Goal: Task Accomplishment & Management: Use online tool/utility

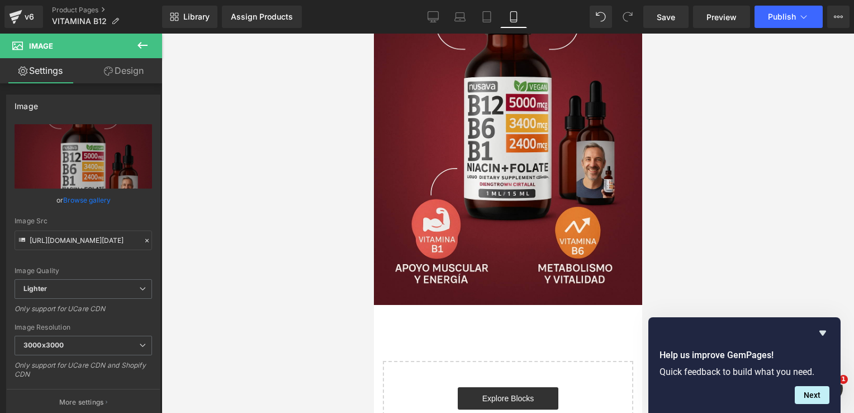
scroll to position [2033, 0]
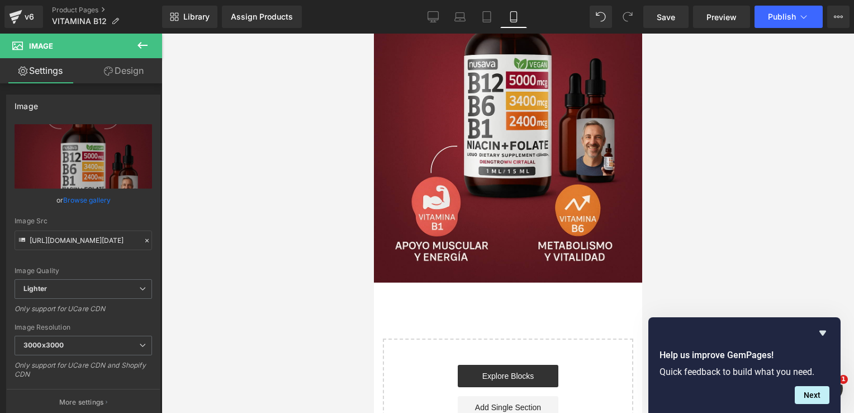
click at [145, 42] on icon at bounding box center [142, 45] width 13 height 13
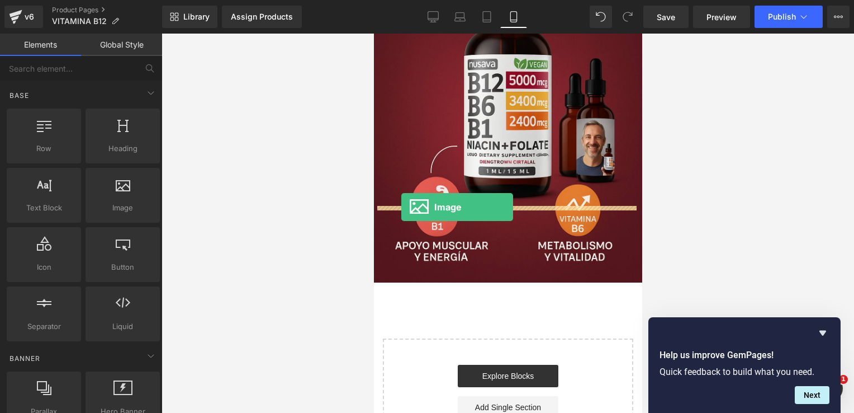
drag, startPoint x: 498, startPoint y: 245, endPoint x: 405, endPoint y: 210, distance: 99.1
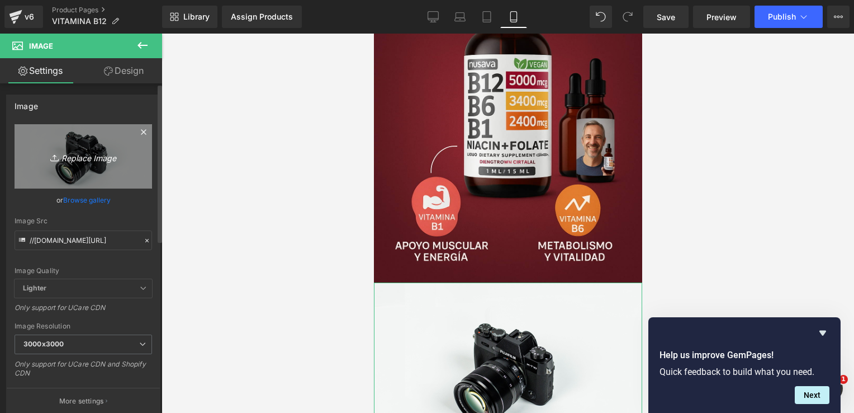
click at [116, 162] on icon "Replace Image" at bounding box center [83, 156] width 89 height 14
type input "C:\fakepath\ChatGPT Image [DATE], 01_27_06 p.m..png"
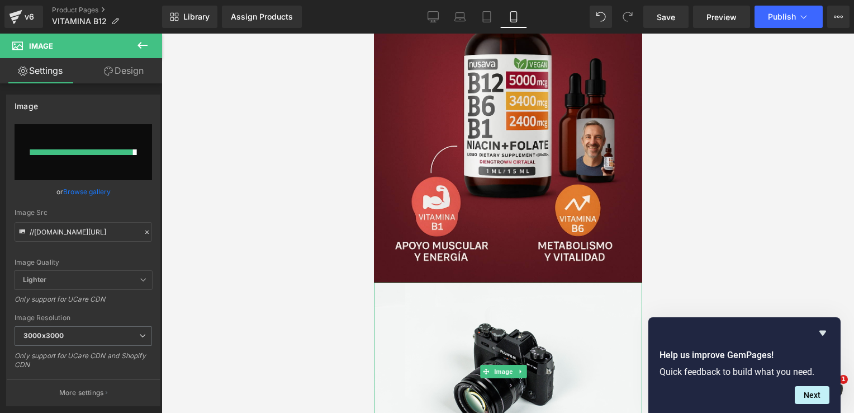
type input "[URL][DOMAIN_NAME][DATE]"
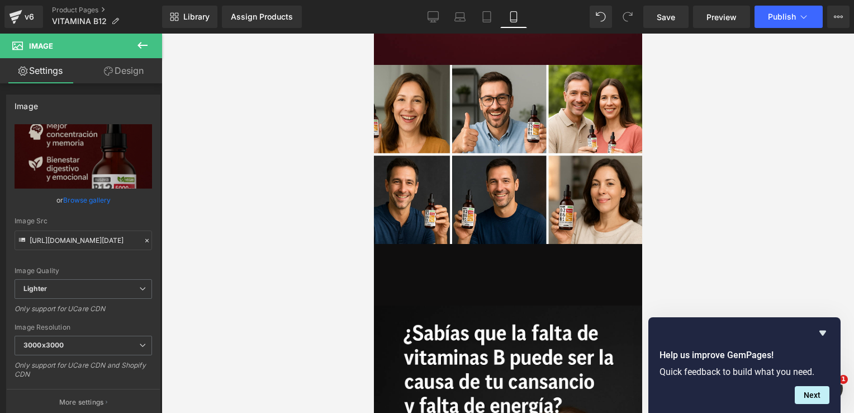
scroll to position [1310, 0]
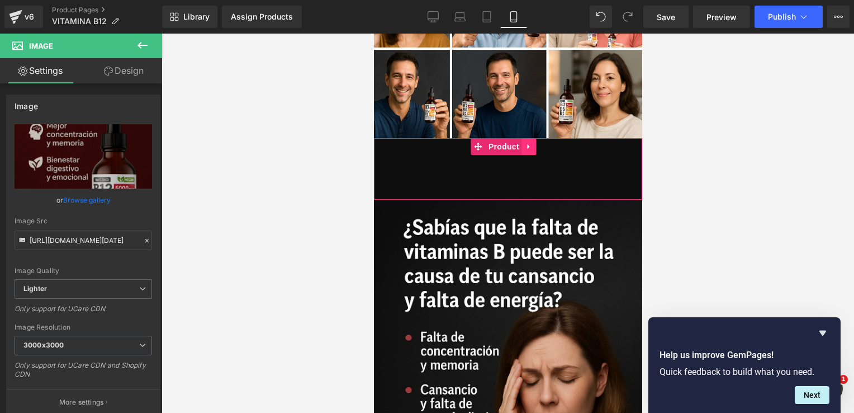
click at [528, 143] on icon at bounding box center [529, 147] width 8 height 8
click at [521, 143] on icon at bounding box center [522, 147] width 8 height 8
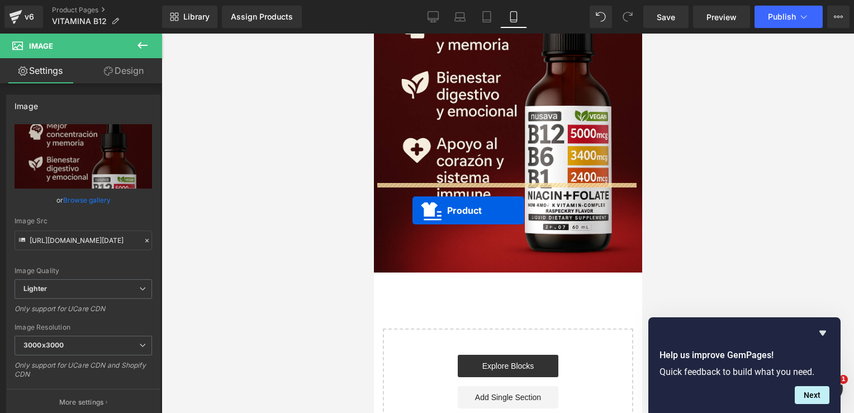
drag, startPoint x: 479, startPoint y: 158, endPoint x: 410, endPoint y: 206, distance: 84.4
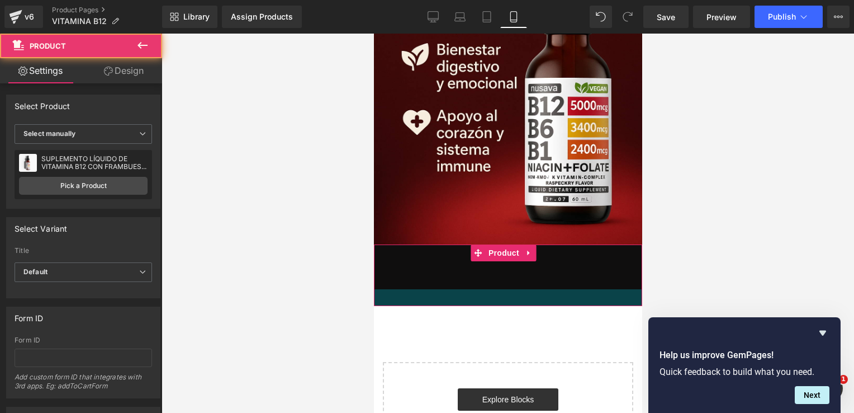
scroll to position [2445, 0]
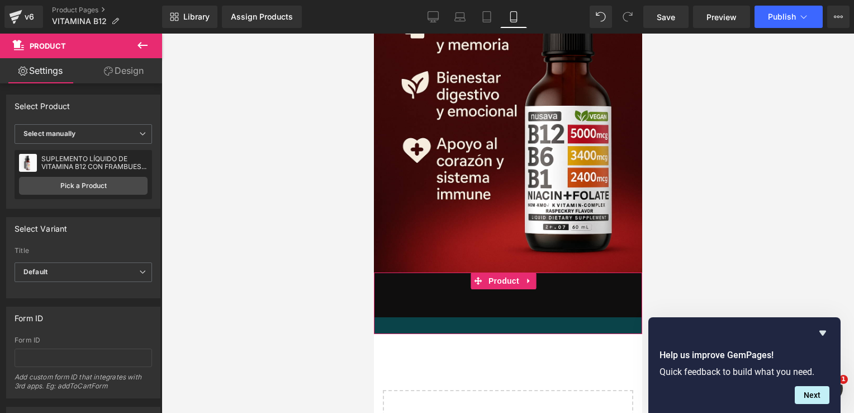
click at [136, 73] on link "Design" at bounding box center [123, 70] width 81 height 25
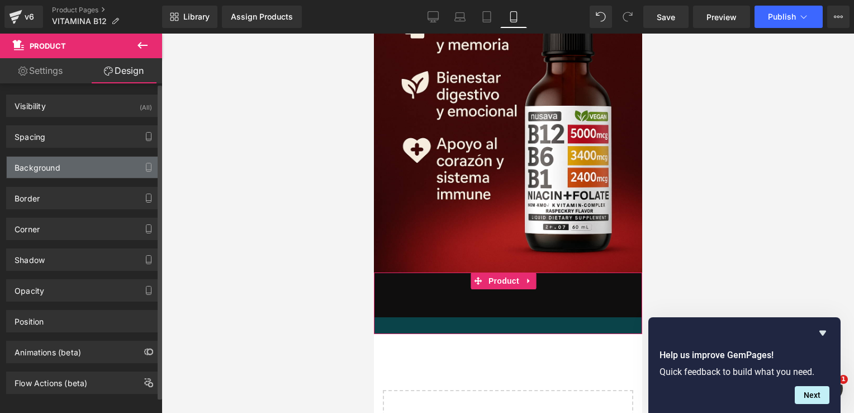
click at [75, 163] on div "Background" at bounding box center [83, 167] width 153 height 21
type input "#0f0e0e"
type input "100"
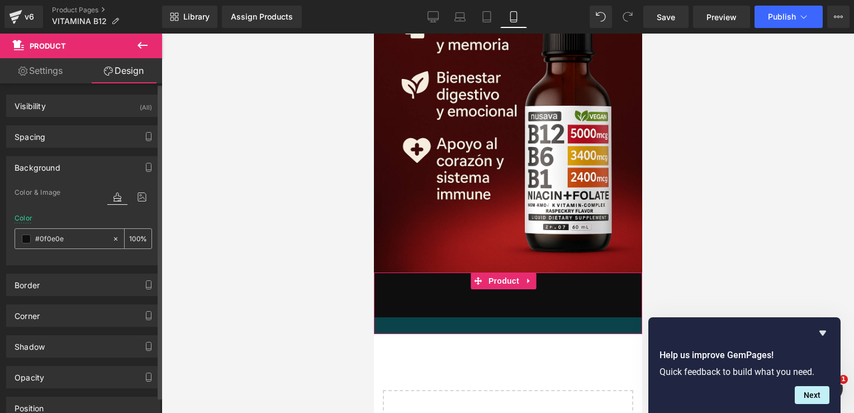
click at [20, 239] on div "#0f0e0e" at bounding box center [63, 239] width 97 height 20
click at [25, 238] on span at bounding box center [26, 238] width 9 height 9
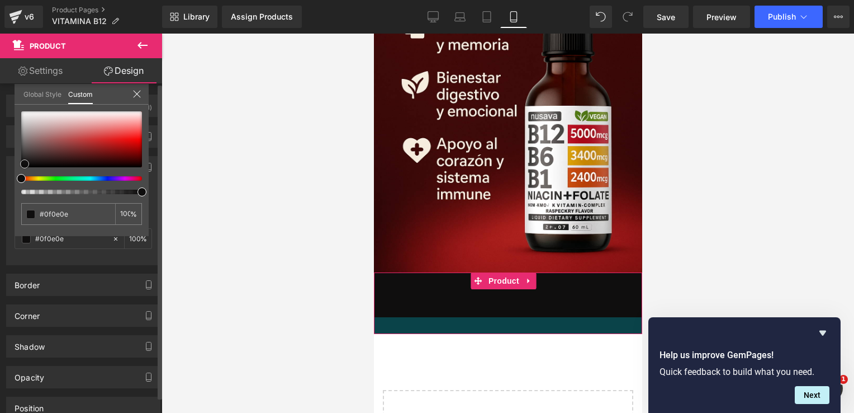
type input "#151212"
type input "#291d1d"
type input "#572727"
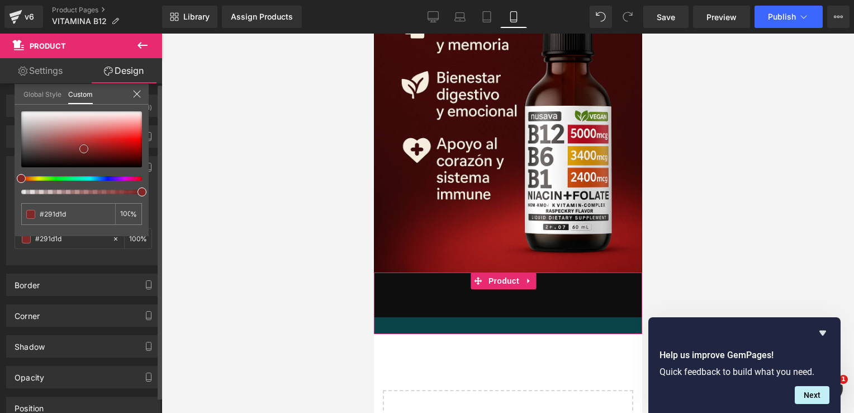
type input "#572727"
type input "#772626"
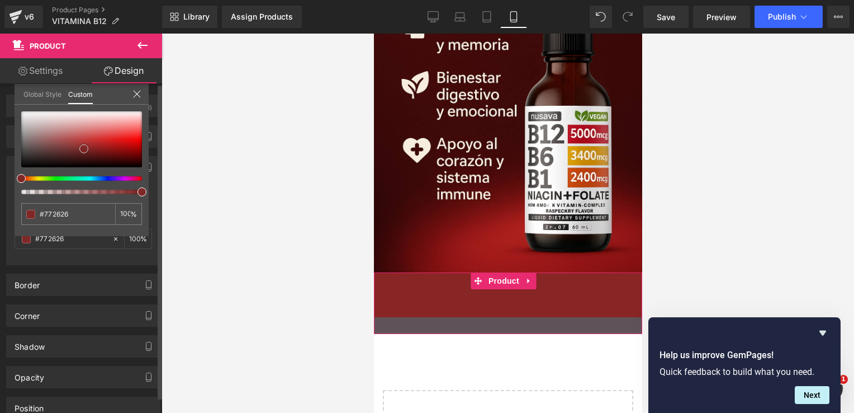
type input "#882525"
type input "#892323"
type input "#962121"
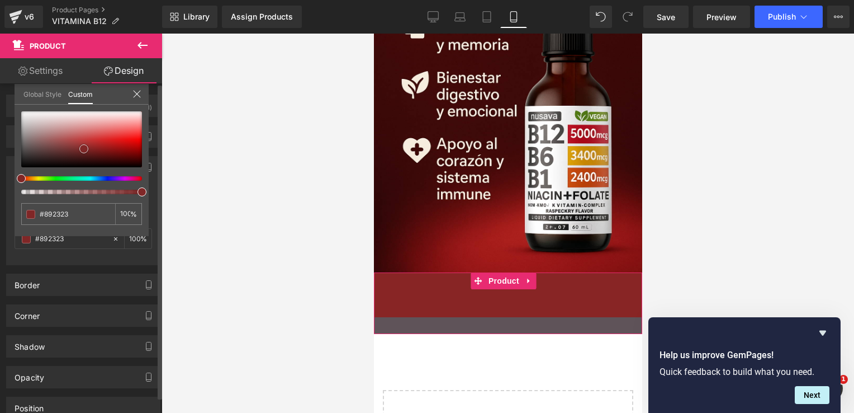
type input "#962121"
type input "#a81e1e"
type input "#b81d1d"
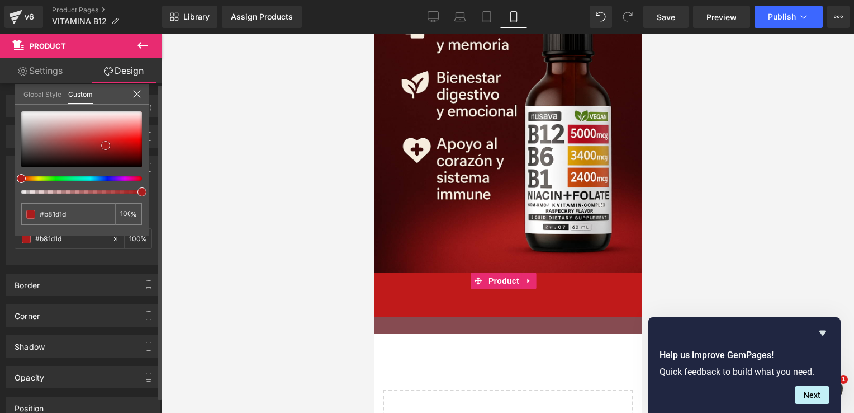
type input "#c01a1a"
type input "#cc1919"
type input "#d01414"
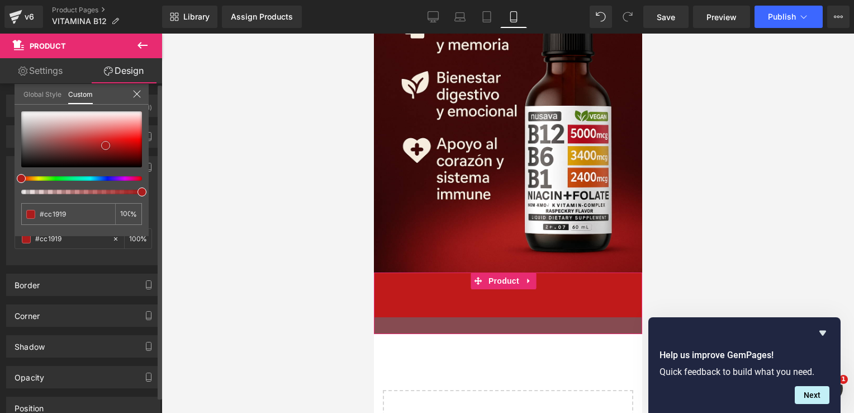
type input "#d01414"
type input "#d91111"
type input "#dd1111"
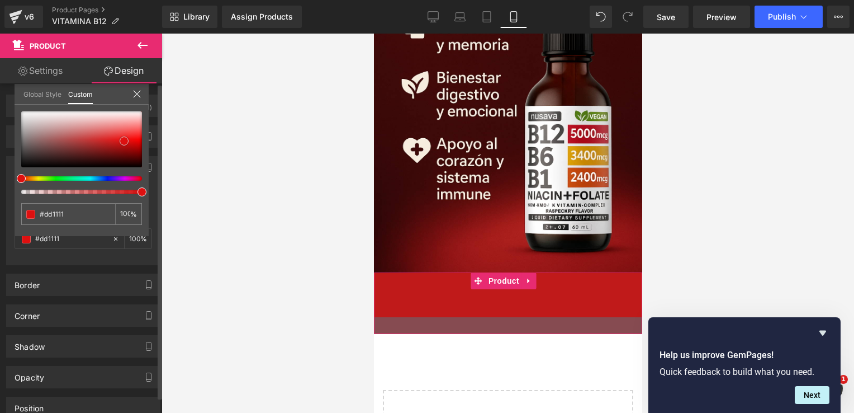
type input "#e00f0f"
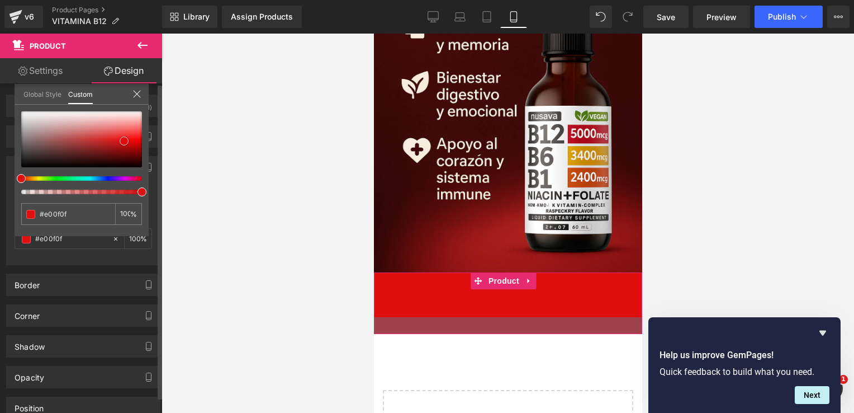
type input "#e10e0e"
type input "#e20d0d"
type input "#e40a0a"
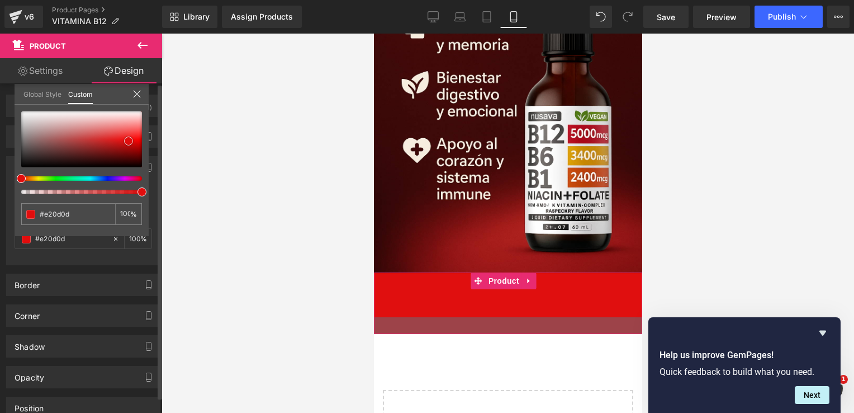
type input "#e40a0a"
type input "#e00a0a"
type input "#db0a0a"
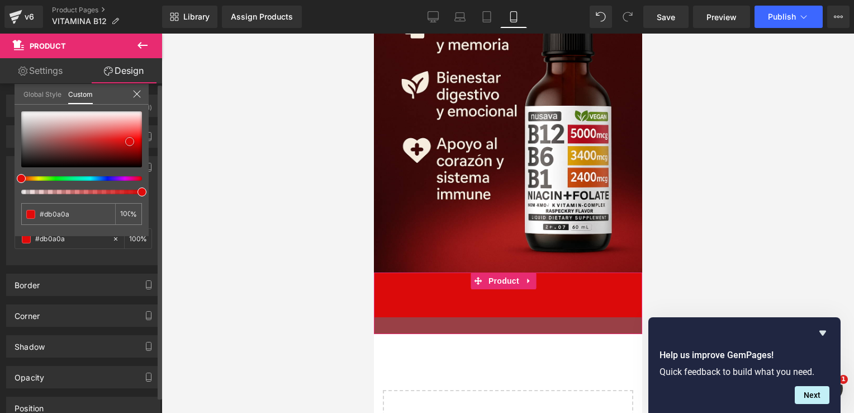
type input "#d50b0b"
type input "#d00a0a"
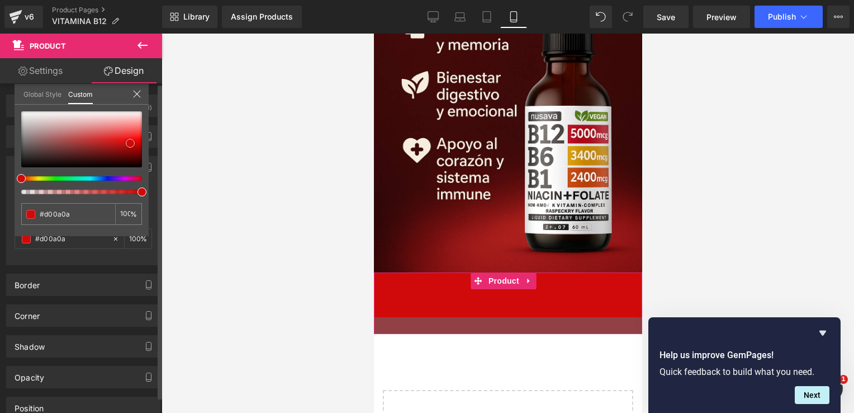
type input "#cc0909"
type input "#cd0808"
type input "#c80808"
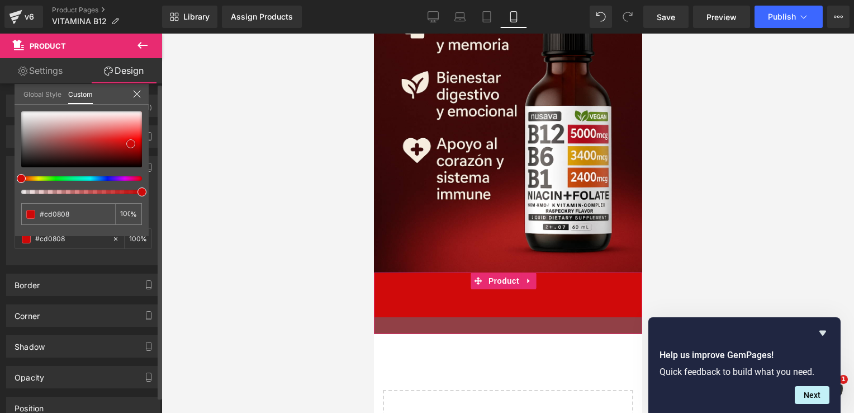
type input "#c80808"
type input "#c20909"
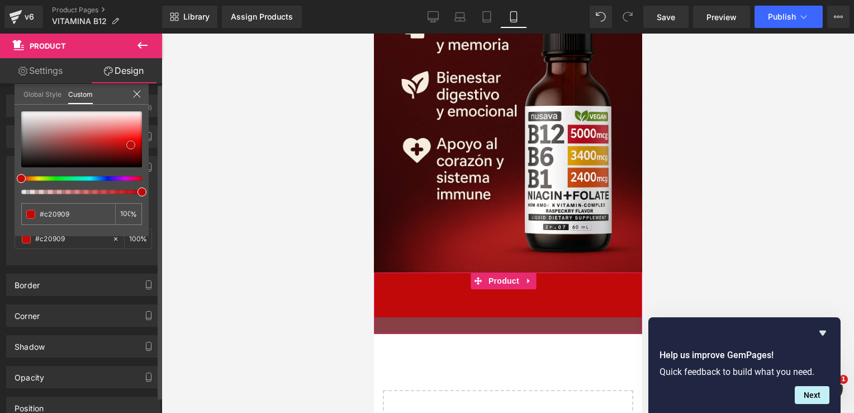
type input "#bd0808"
type input "#be0707"
drag, startPoint x: 23, startPoint y: 163, endPoint x: 130, endPoint y: 144, distance: 107.8
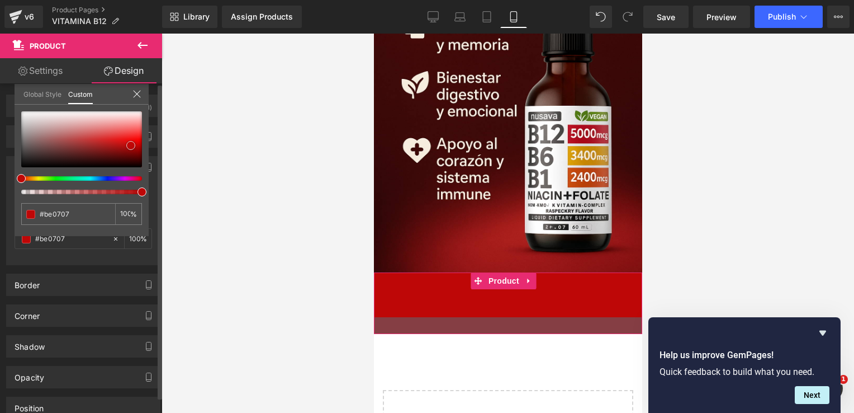
click at [130, 144] on span at bounding box center [130, 145] width 9 height 9
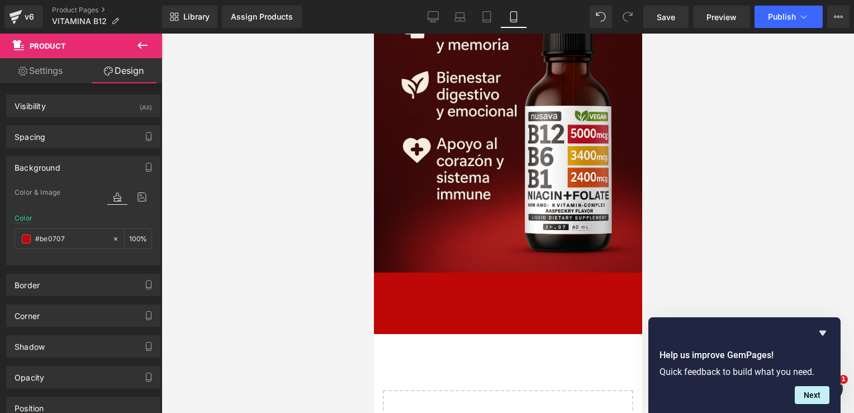
click at [27, 238] on span at bounding box center [26, 238] width 9 height 9
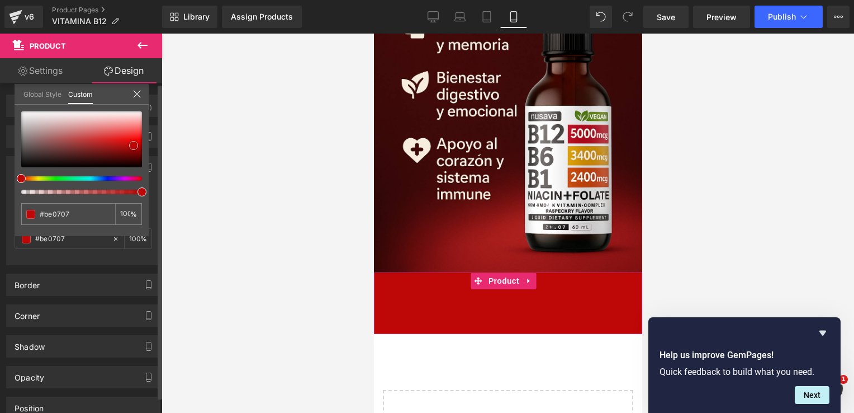
type input "#bc0404"
type input "#bd0303"
type input "#b80303"
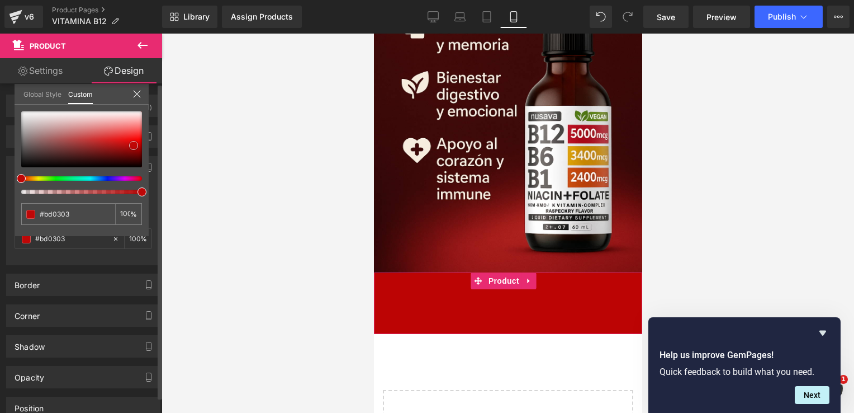
type input "#b80303"
type input "#b30303"
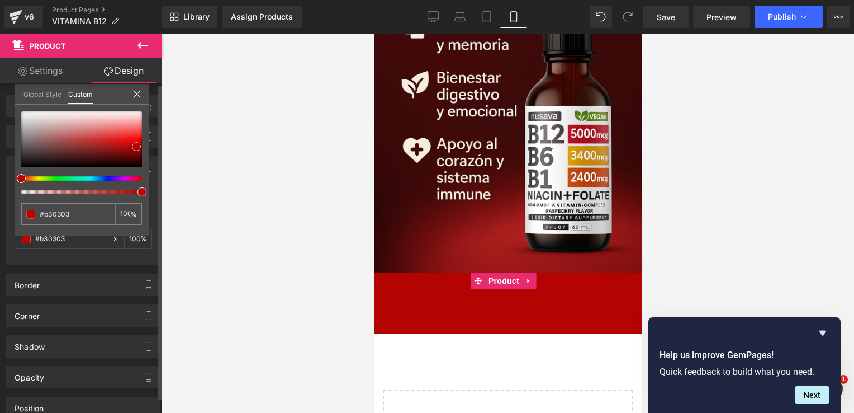
type input "#b40202"
type input "#af0202"
type input "#aa0202"
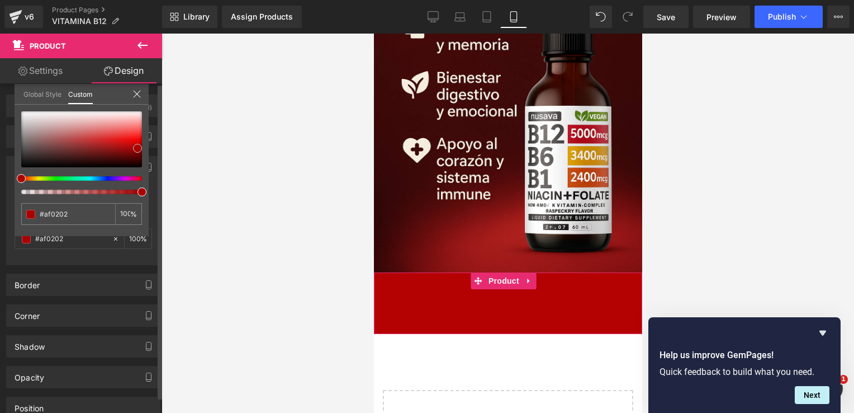
type input "#aa0202"
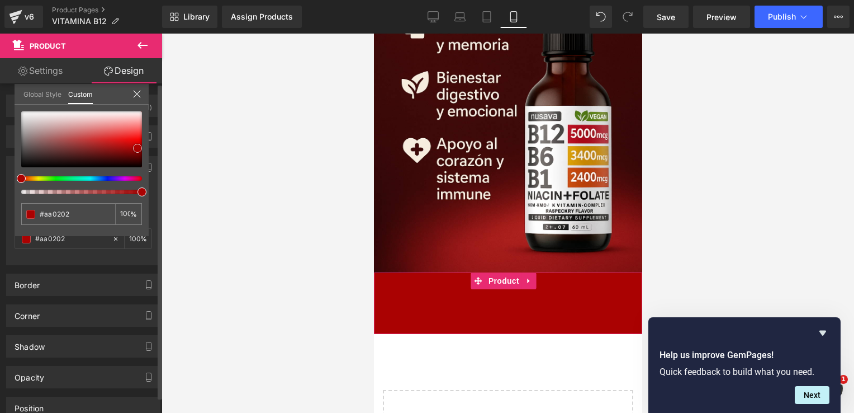
type input "#a50202"
type input "#9f0303"
type input "#950303"
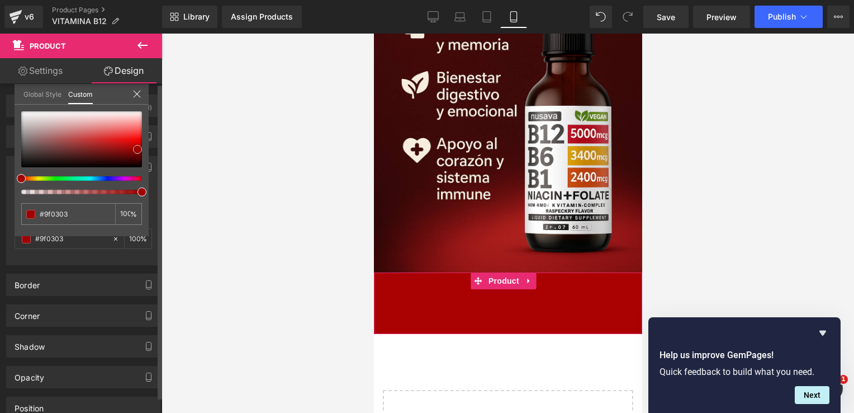
type input "#950303"
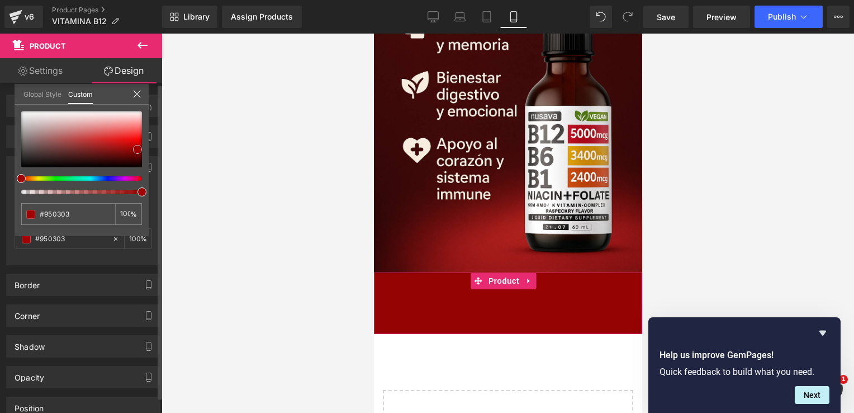
type input "#900202"
type input "#8c0202"
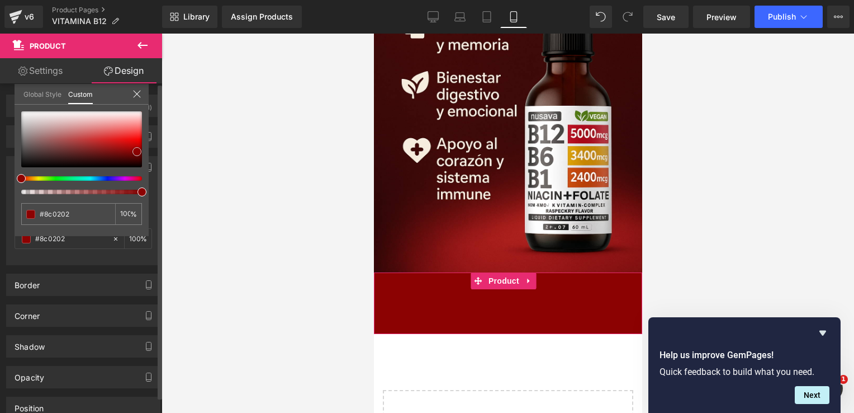
type input "#8b0202"
drag, startPoint x: 133, startPoint y: 145, endPoint x: 135, endPoint y: 151, distance: 6.5
click at [135, 151] on span at bounding box center [135, 151] width 9 height 9
click at [139, 41] on icon at bounding box center [142, 45] width 13 height 13
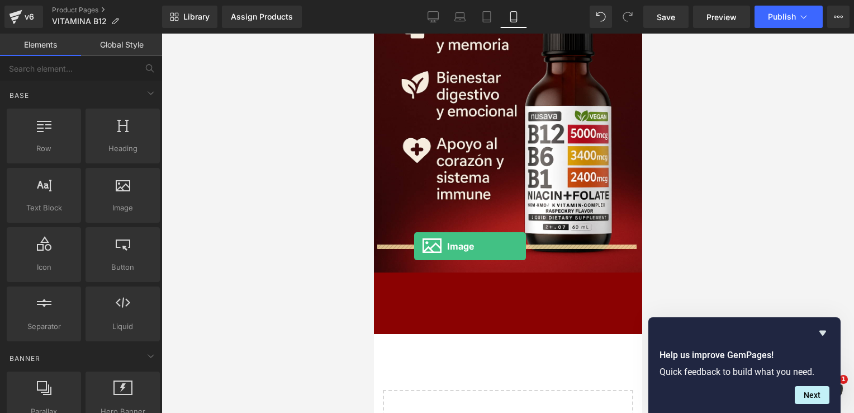
drag, startPoint x: 499, startPoint y: 226, endPoint x: 414, endPoint y: 246, distance: 87.3
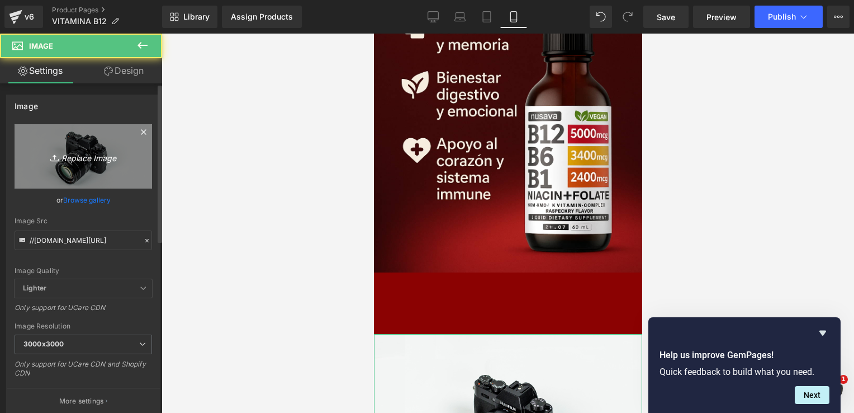
click at [108, 140] on link "Replace Image" at bounding box center [84, 156] width 138 height 64
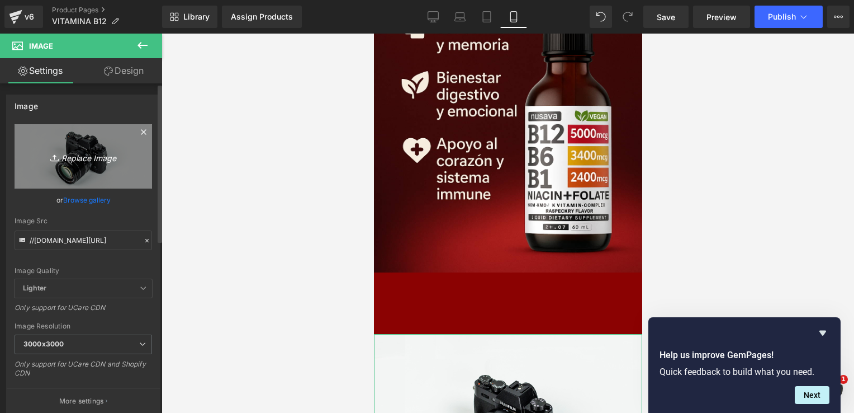
type input "C:\fakepath\ChatGPT Image [DATE], 01_27_10 p.m..png"
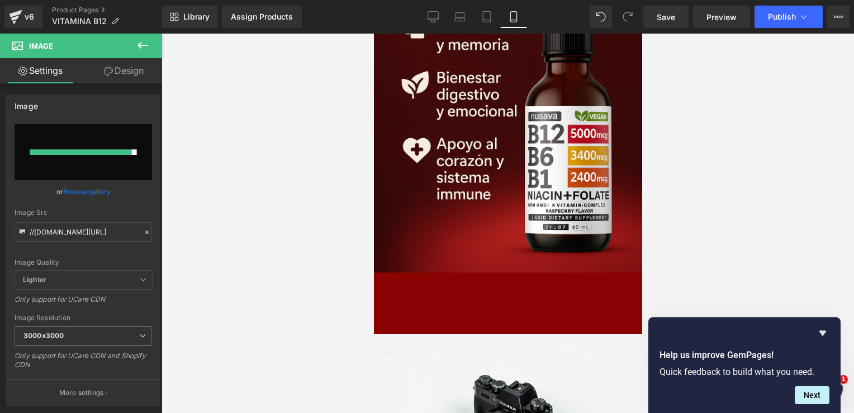
type input "[URL][DOMAIN_NAME][DATE]"
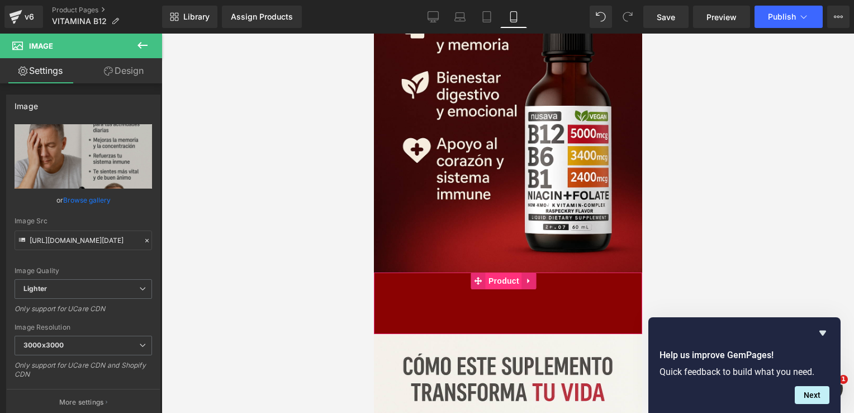
click at [504, 272] on span "Product" at bounding box center [503, 280] width 36 height 17
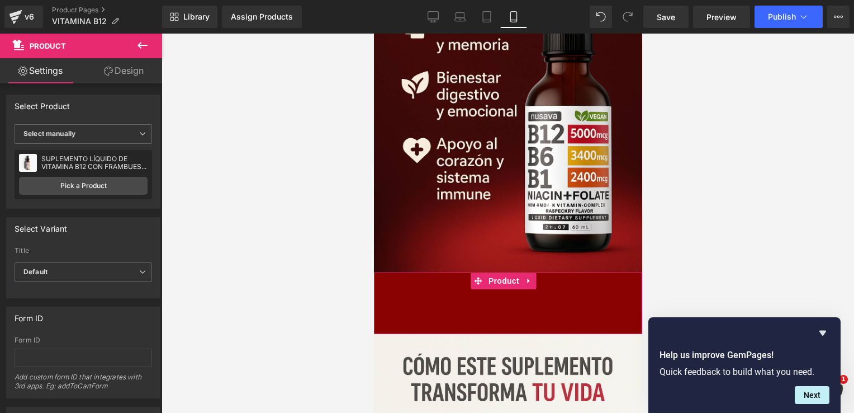
click at [104, 69] on icon at bounding box center [108, 71] width 9 height 9
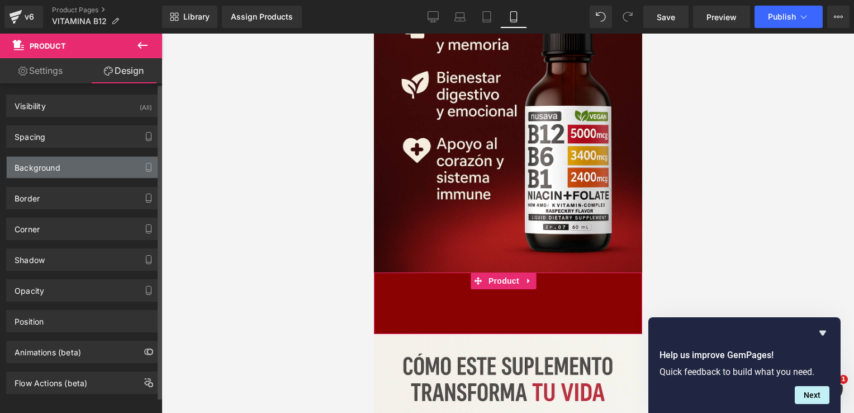
click at [74, 159] on div "Background" at bounding box center [83, 167] width 153 height 21
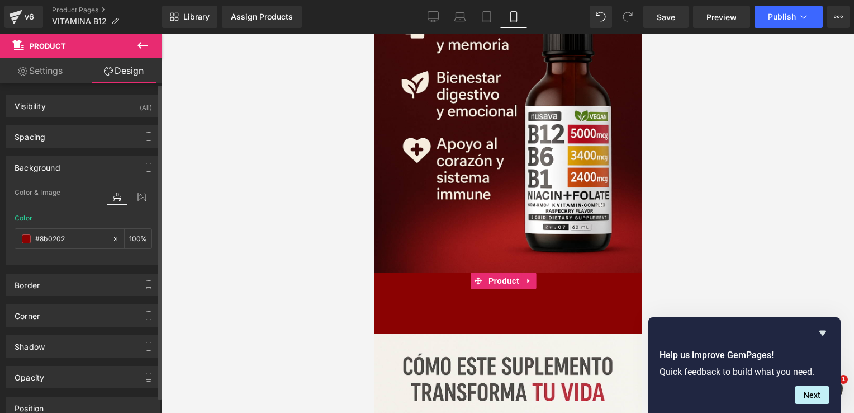
type input "#8b0202"
type input "100"
click at [24, 236] on span at bounding box center [26, 238] width 9 height 9
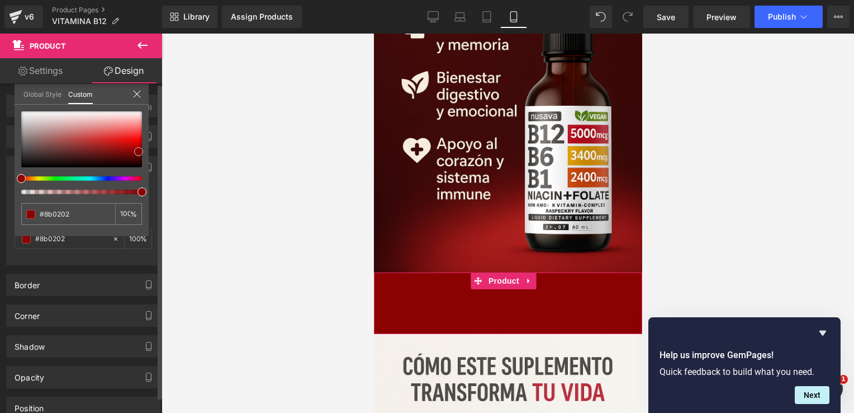
type input "#8c0202"
type input "#910202"
type input "#9a0303"
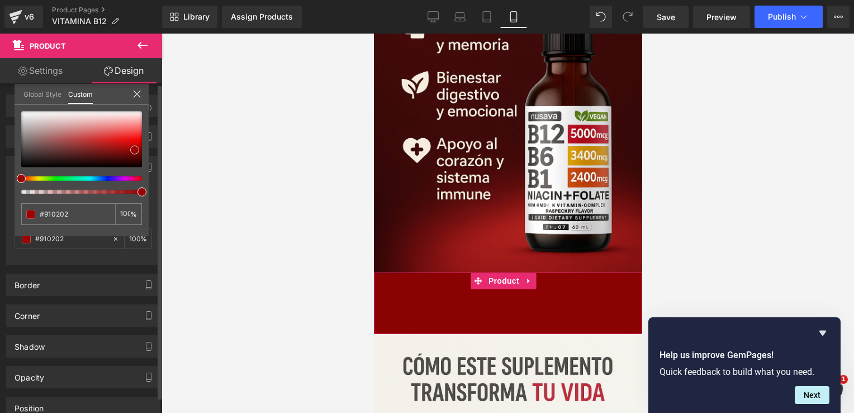
type input "#9a0303"
type input "#9e0404"
type input "#a00707"
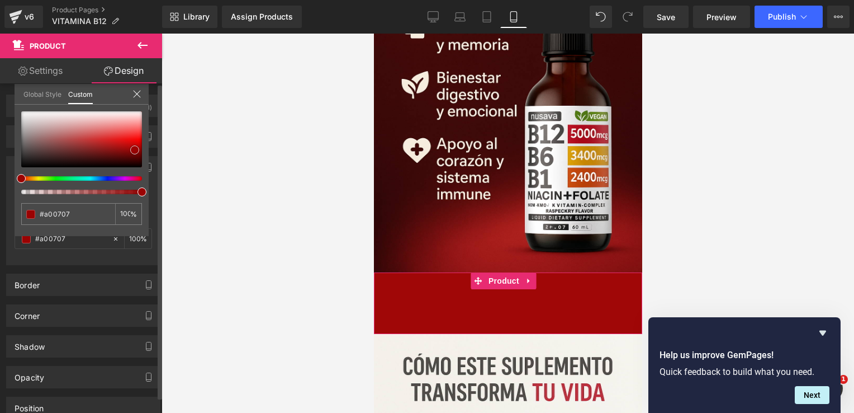
type input "#a10606"
type input "#9f0808"
type input "#a30909"
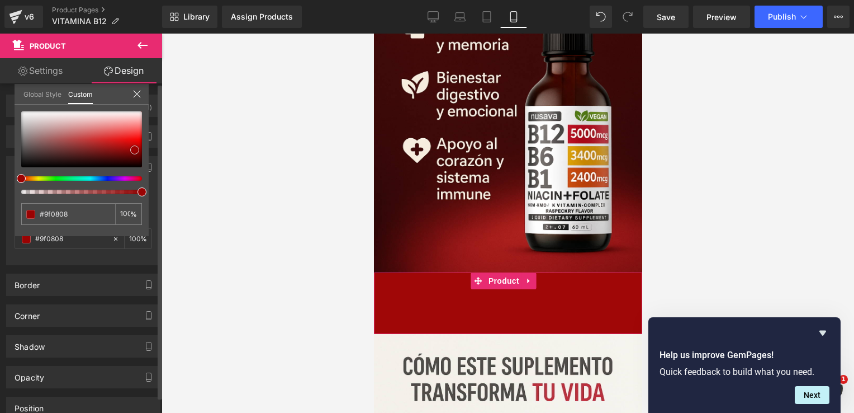
type input "#a30909"
type input "#ac0b0b"
type input "#b00c0c"
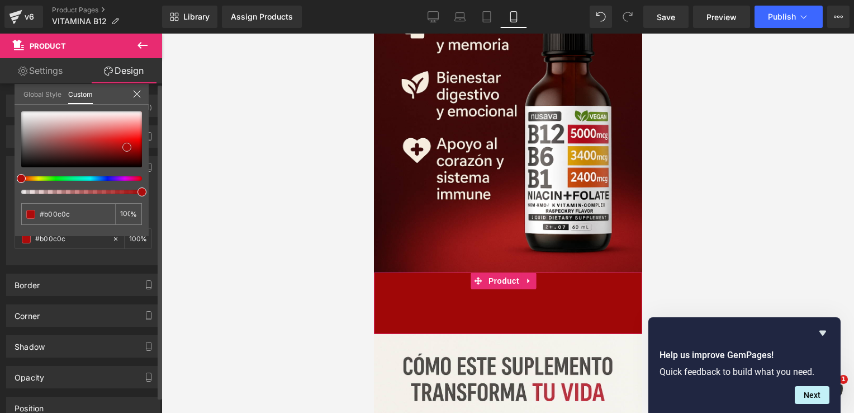
type input "#b20f0f"
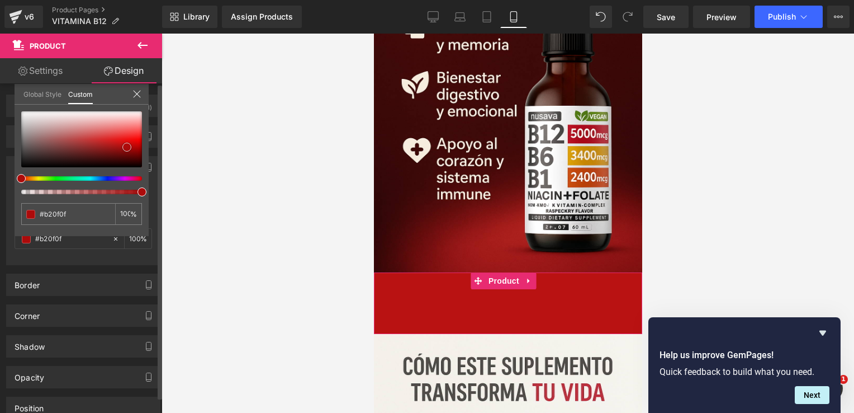
type input "#b91212"
type input "#b71414"
type input "#be1717"
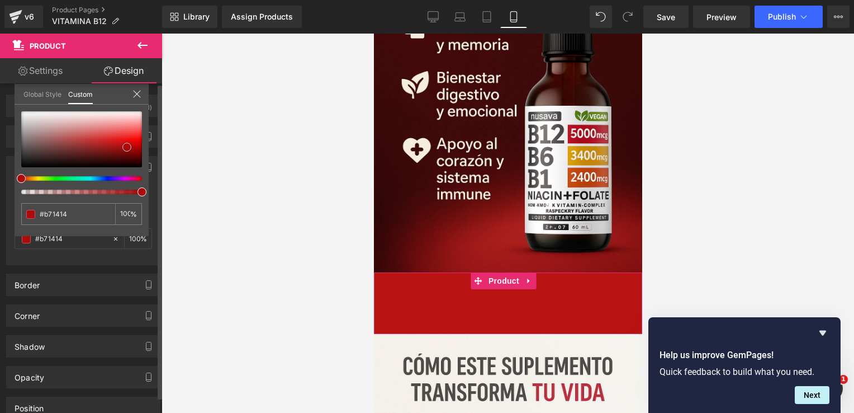
type input "#be1717"
type input "#c01a1a"
type input "#c01f1f"
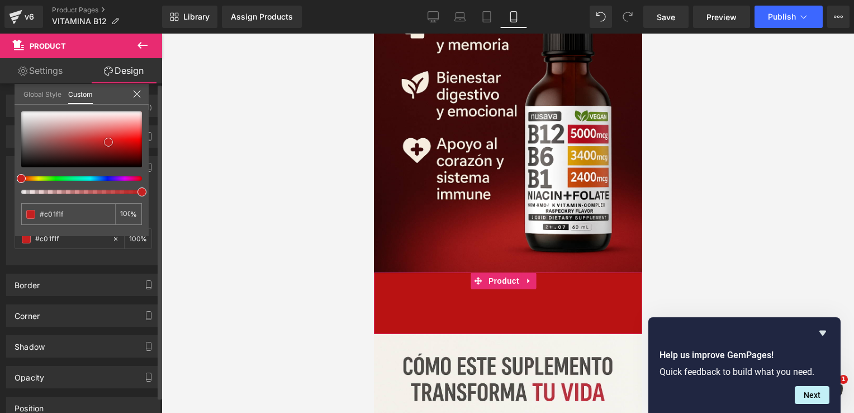
type input "#d02424"
type input "#d12727"
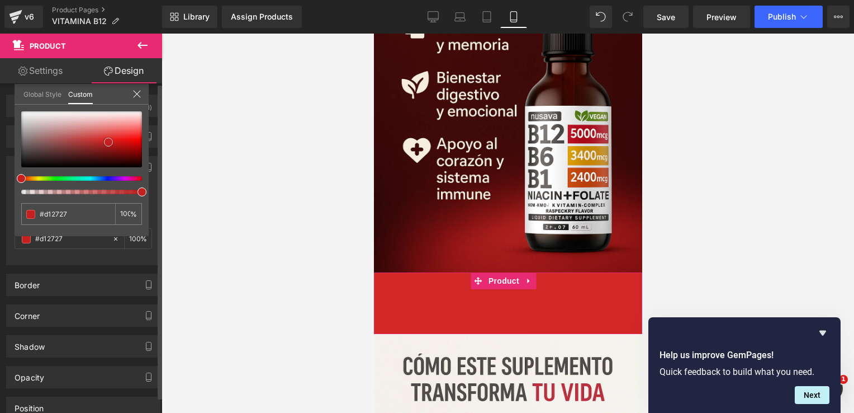
type input "#d53333"
type input "#d23b3b"
type input "#d34a4a"
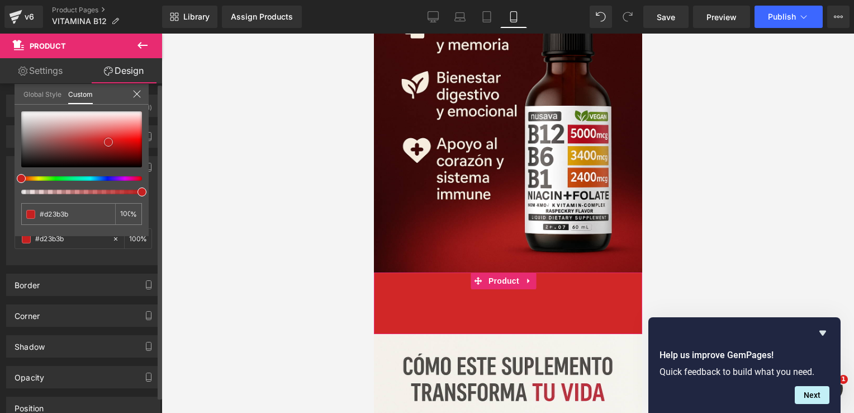
type input "#d34a4a"
type input "#d34f4f"
type input "#d45858"
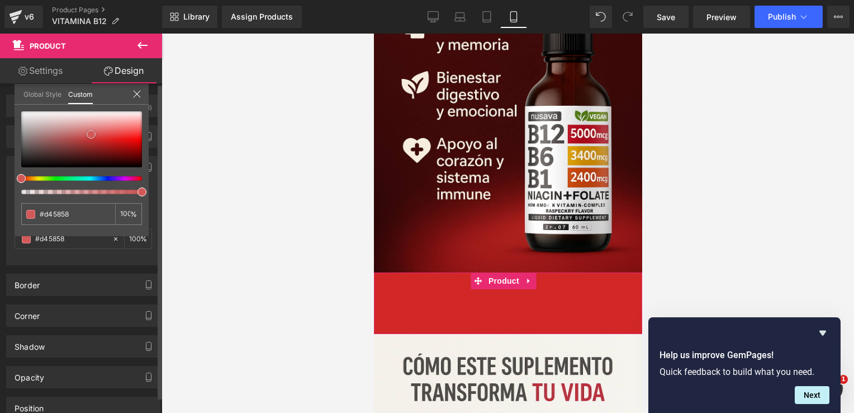
type input "#d16060"
type input "#d06161"
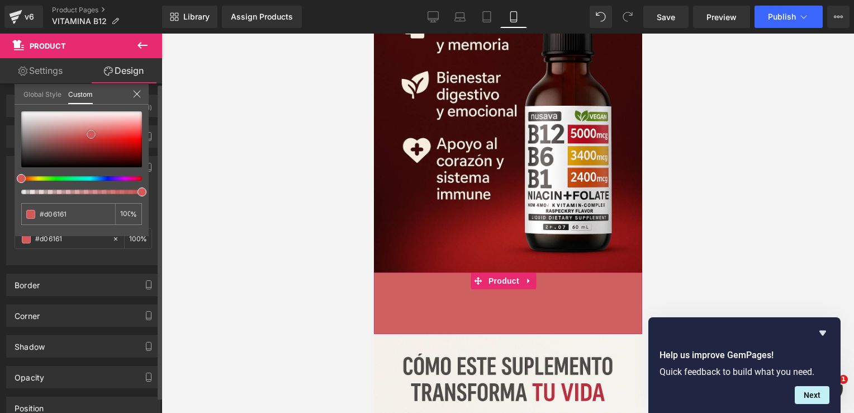
type input "#ce6363"
type input "#c95e5e"
type input "#c85f5f"
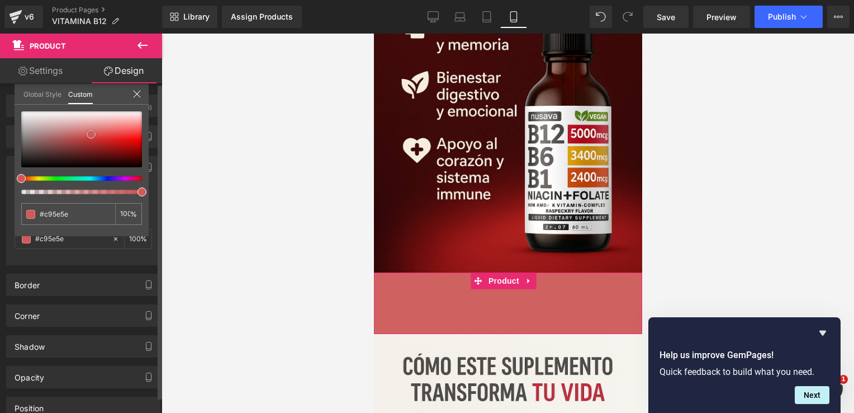
type input "#c85f5f"
type input "#c66161"
type input "#c56262"
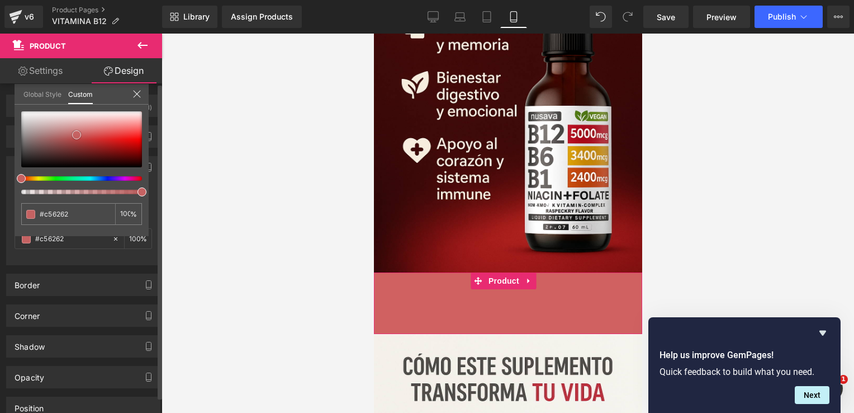
type input "#c46868"
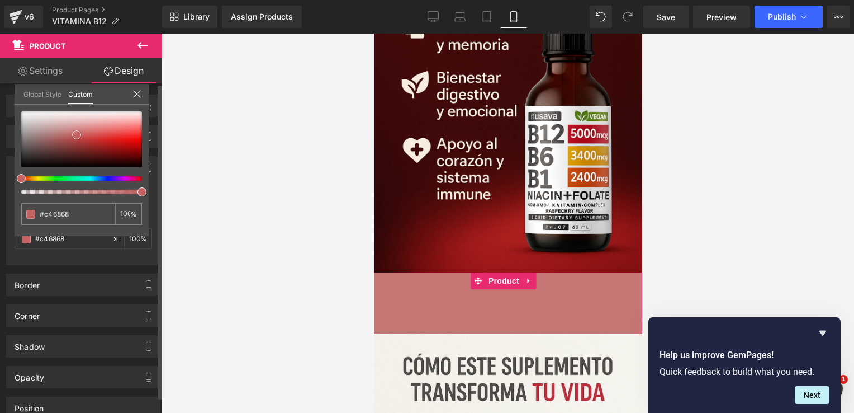
type input "#c67575"
type input "#c87d7d"
type input "#cb8484"
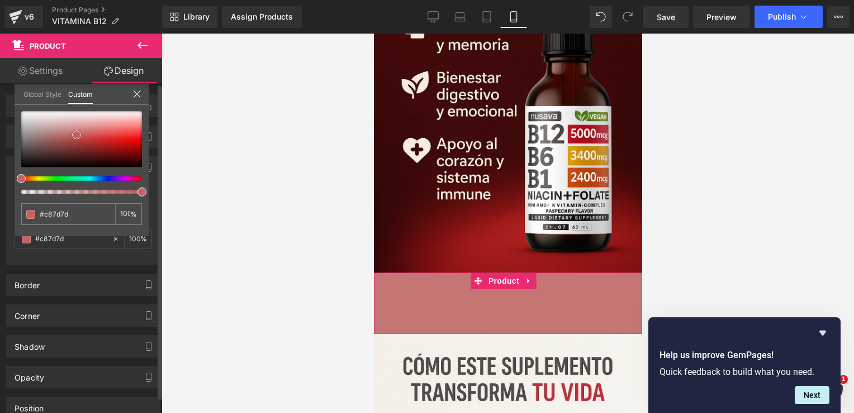
type input "#cb8484"
type input "#cd8d8d"
type input "#ce9191"
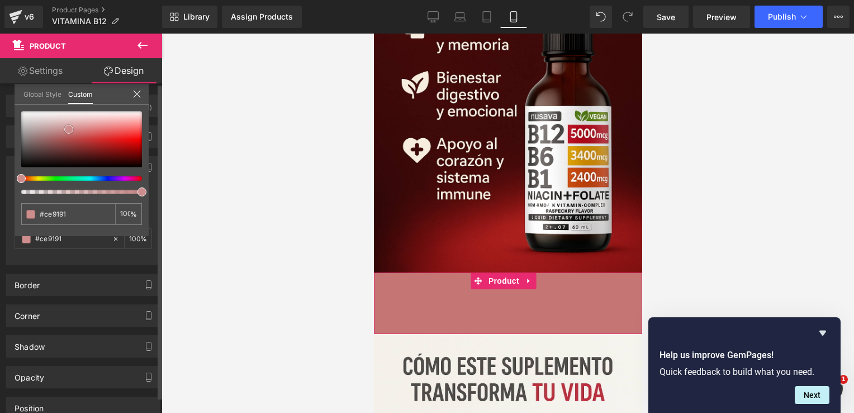
type input "#cd9292"
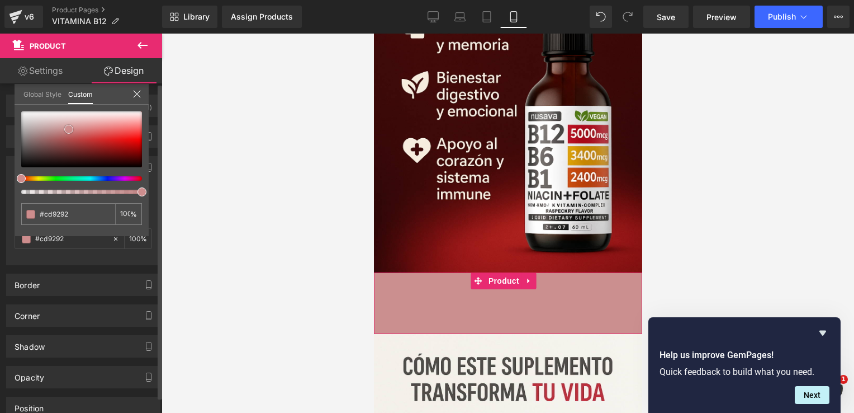
type input "#cb8f8f"
type input "#c99090"
type input "#c99191"
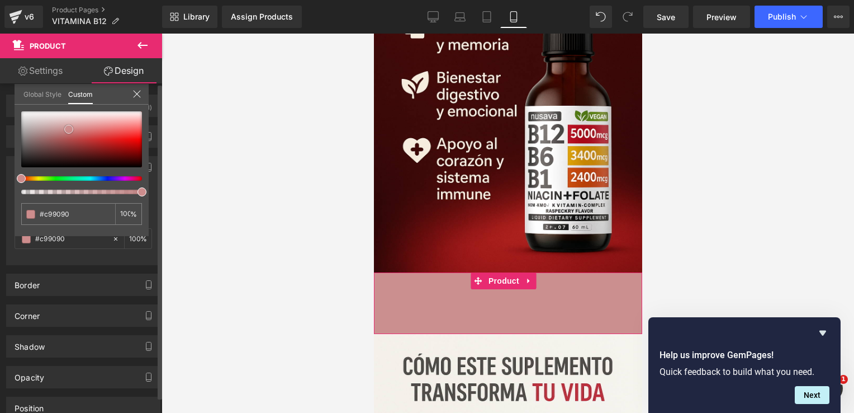
type input "#c99191"
type input "#c89292"
type input "#ca9a9a"
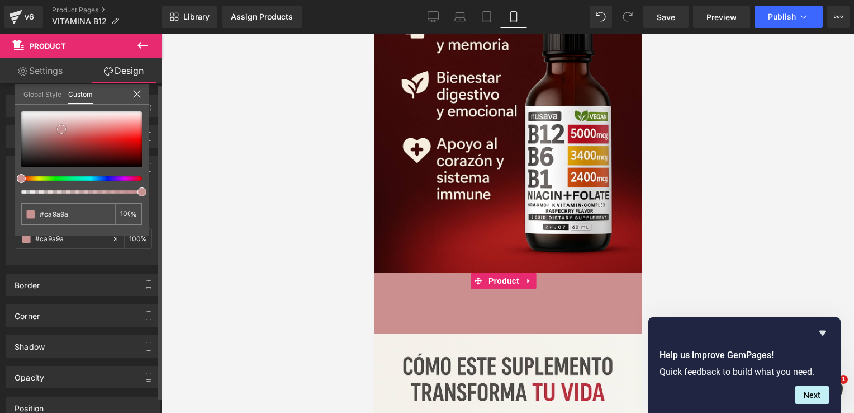
type input "#cb9e9e"
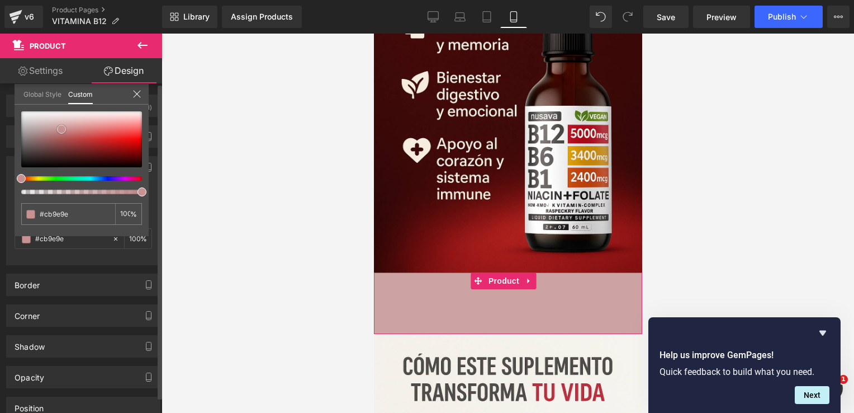
type input "#cca2a2"
type input "#cfaaaa"
type input "#d1adad"
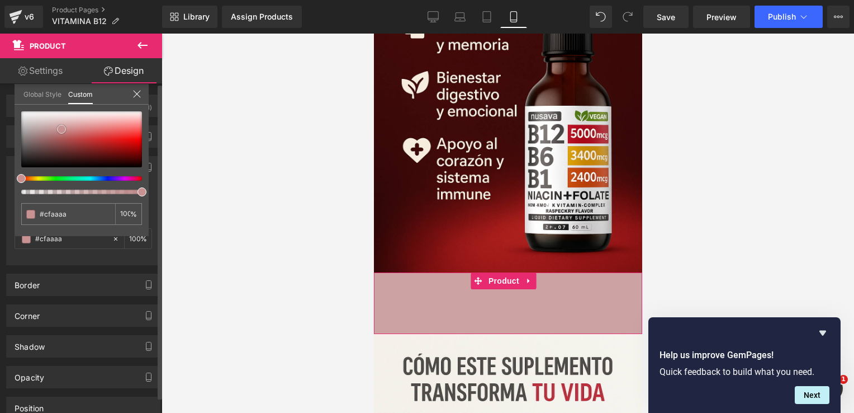
type input "#d1adad"
type input "#d2b1b1"
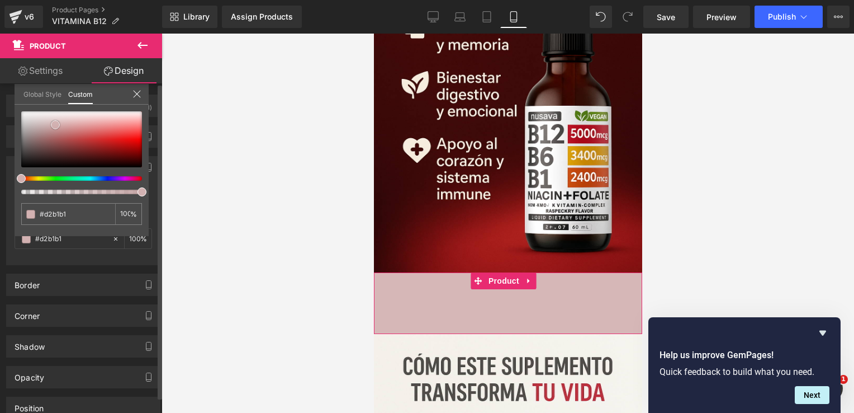
type input "#d6b7b7"
type input "#d9bebe"
type input "#dac2c2"
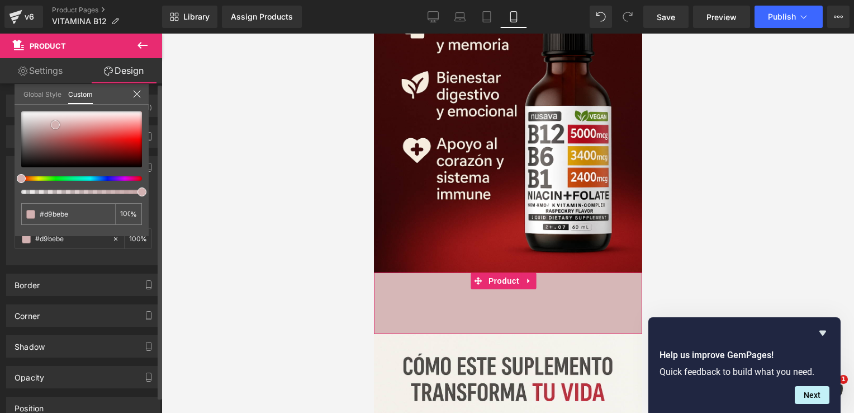
type input "#dac2c2"
type input "#dcc6c6"
type input "#dec9c9"
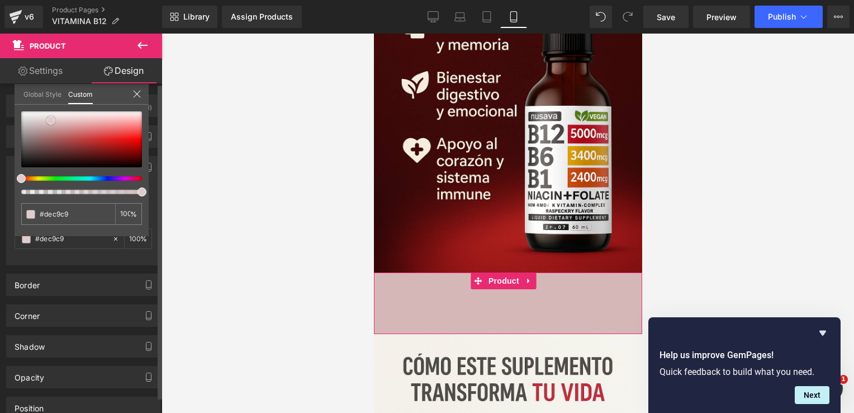
type input "#dfcccc"
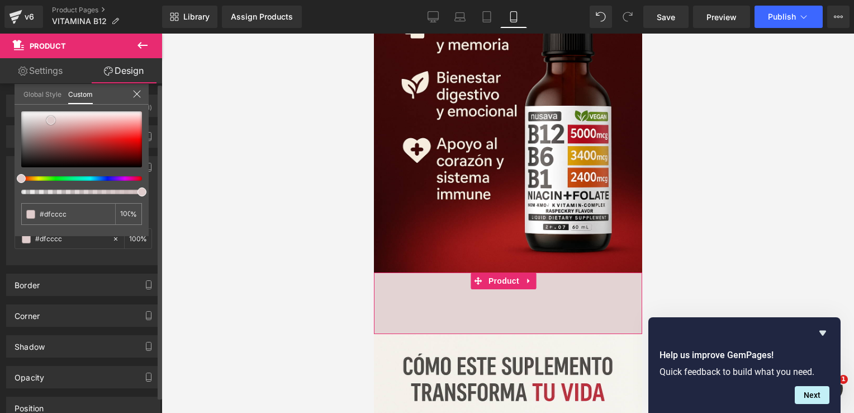
type input "#e3d3d3"
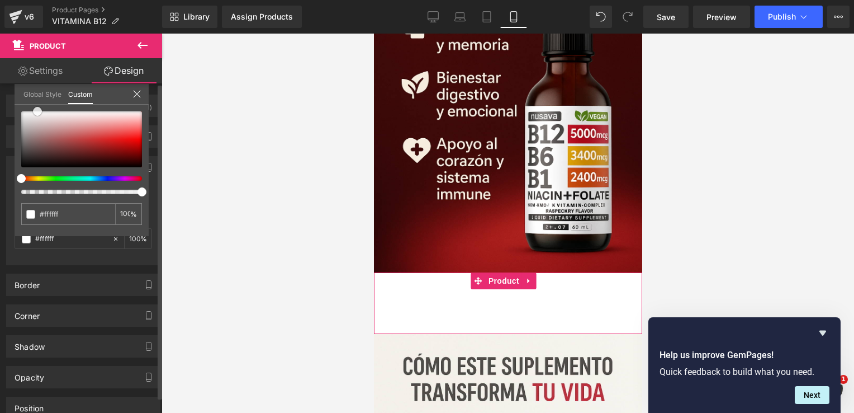
drag, startPoint x: 137, startPoint y: 151, endPoint x: 36, endPoint y: 111, distance: 108.4
click at [36, 111] on span at bounding box center [37, 111] width 9 height 9
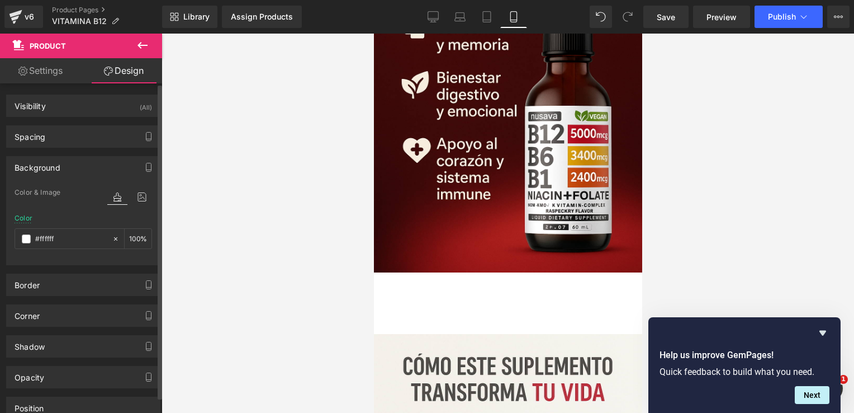
click at [673, 171] on div at bounding box center [508, 223] width 693 height 379
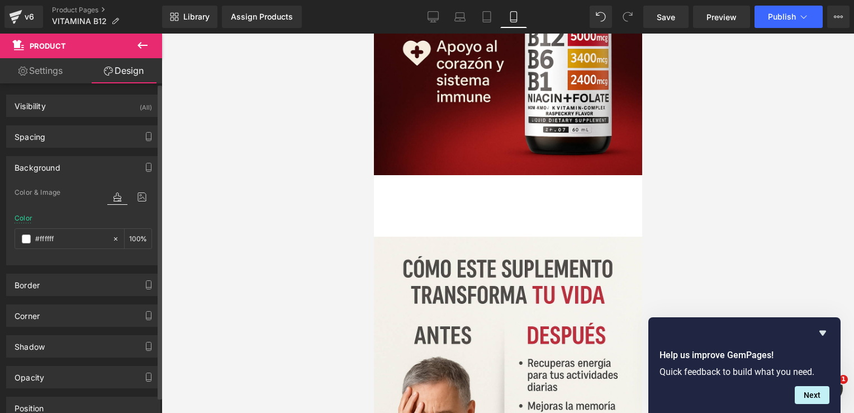
scroll to position [2542, 0]
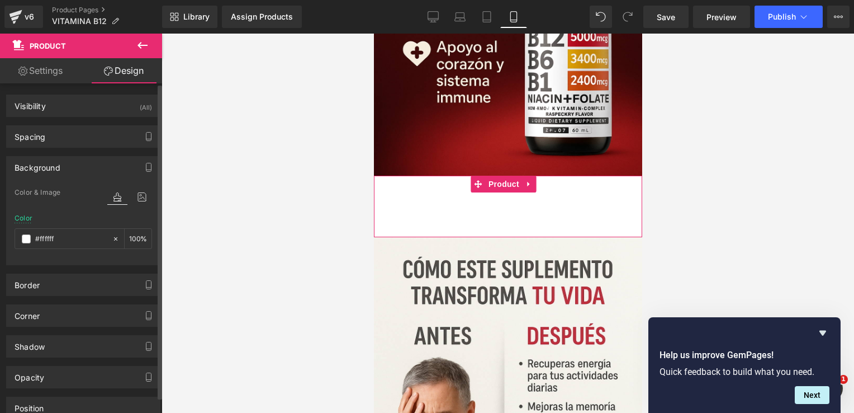
click at [457, 192] on div "Add To Cart (P) Cart Button" at bounding box center [507, 206] width 257 height 28
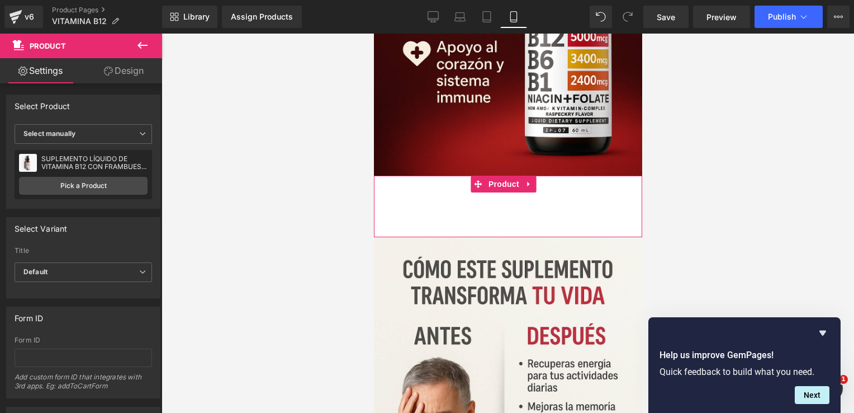
click at [134, 75] on link "Design" at bounding box center [123, 70] width 81 height 25
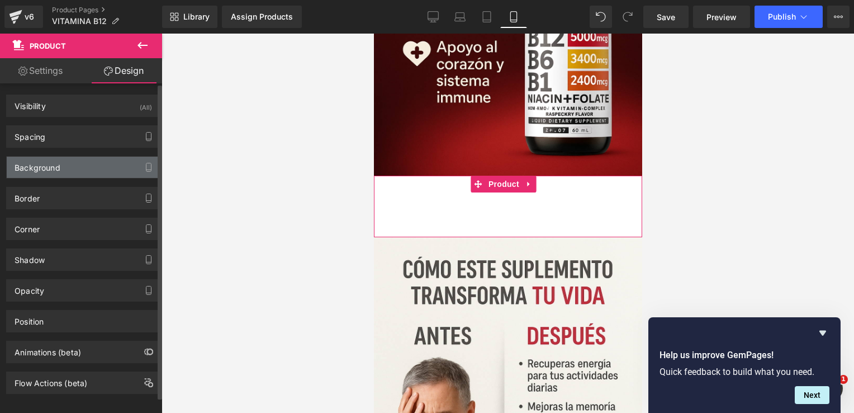
click at [96, 172] on div "Background" at bounding box center [83, 167] width 153 height 21
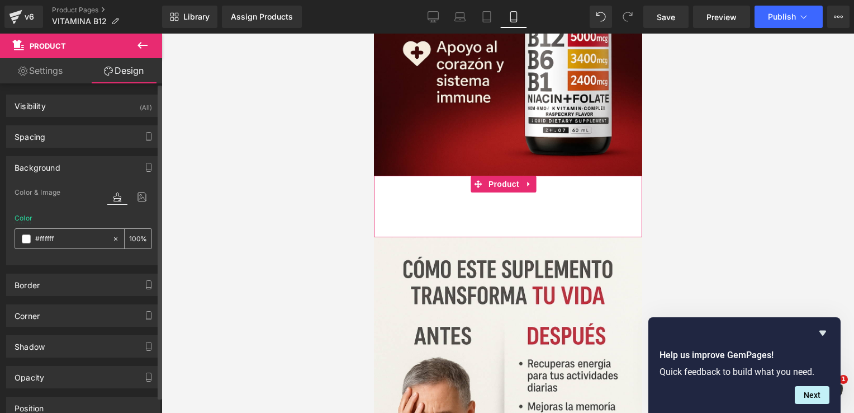
click at [29, 239] on span at bounding box center [26, 238] width 9 height 9
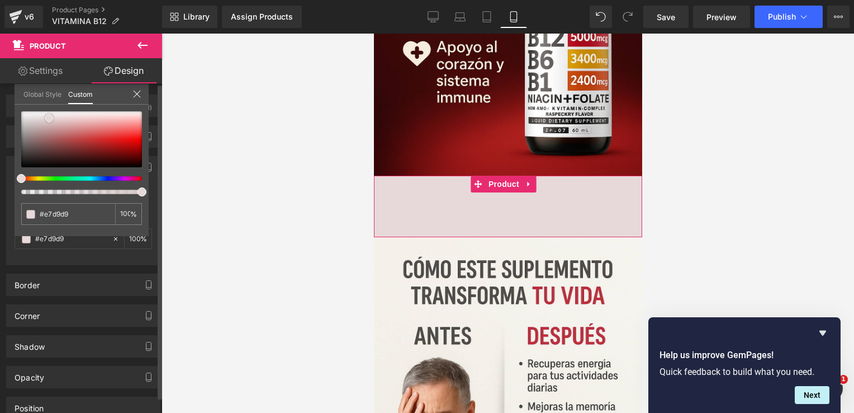
drag, startPoint x: 20, startPoint y: 112, endPoint x: 48, endPoint y: 119, distance: 28.7
click at [48, 119] on span at bounding box center [49, 117] width 9 height 9
click at [65, 208] on input "#e7d9d9" at bounding box center [69, 214] width 59 height 12
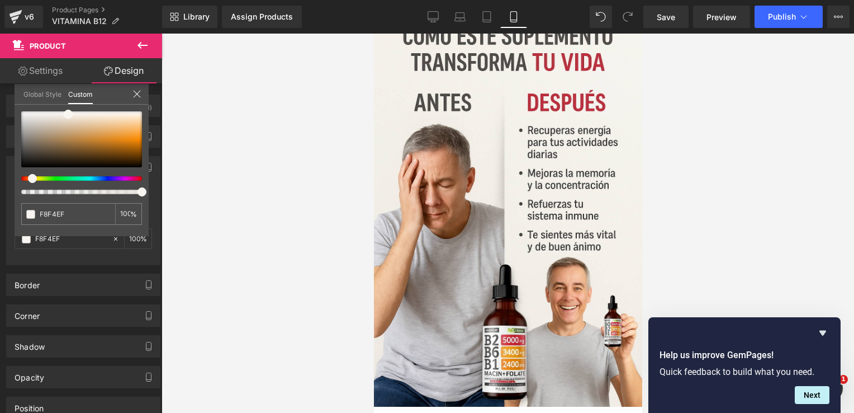
scroll to position [2779, 0]
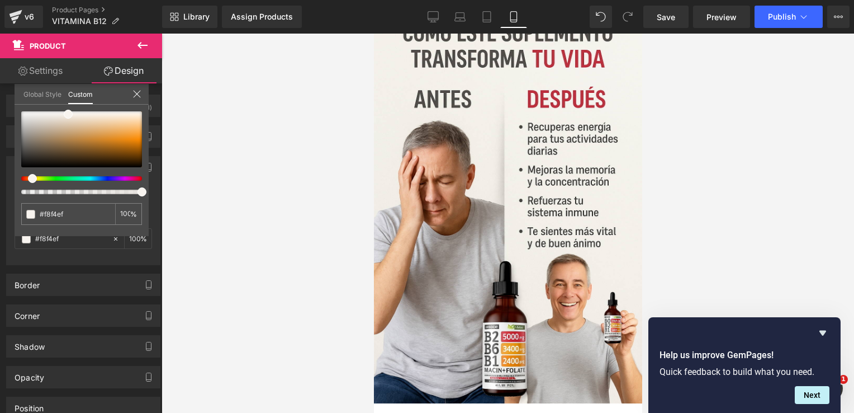
click at [137, 50] on icon at bounding box center [142, 45] width 13 height 13
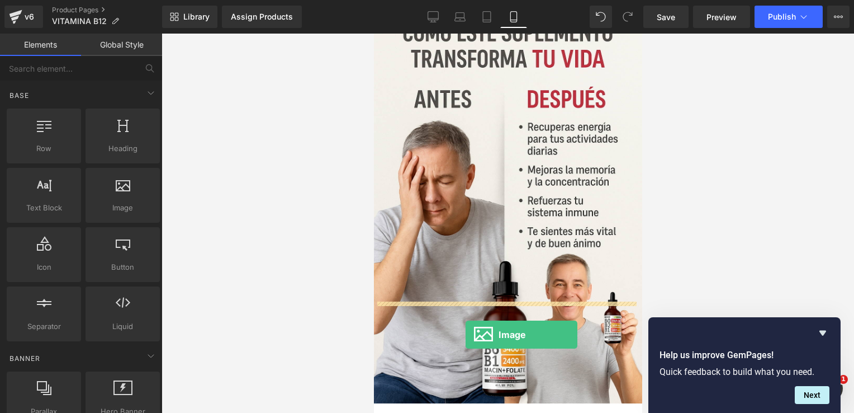
drag, startPoint x: 497, startPoint y: 231, endPoint x: 461, endPoint y: 330, distance: 104.9
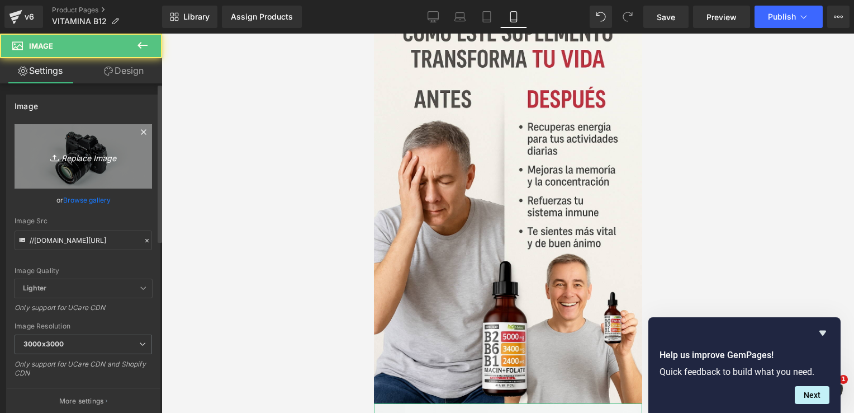
click at [99, 164] on link "Replace Image" at bounding box center [84, 156] width 138 height 64
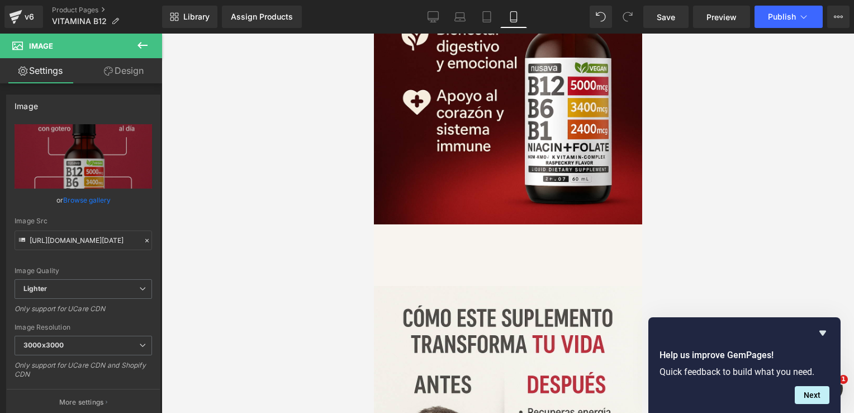
scroll to position [2492, 0]
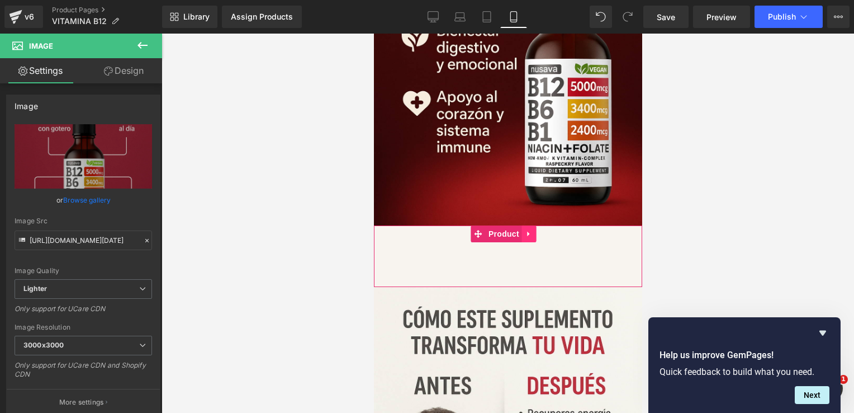
click at [525, 225] on link at bounding box center [529, 233] width 15 height 17
click at [518, 230] on icon at bounding box center [522, 234] width 8 height 8
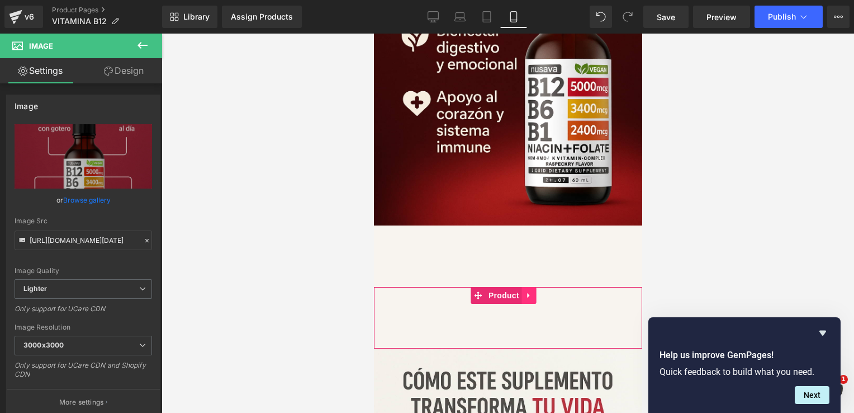
click at [530, 291] on icon at bounding box center [529, 295] width 8 height 8
click at [533, 291] on icon at bounding box center [536, 295] width 8 height 8
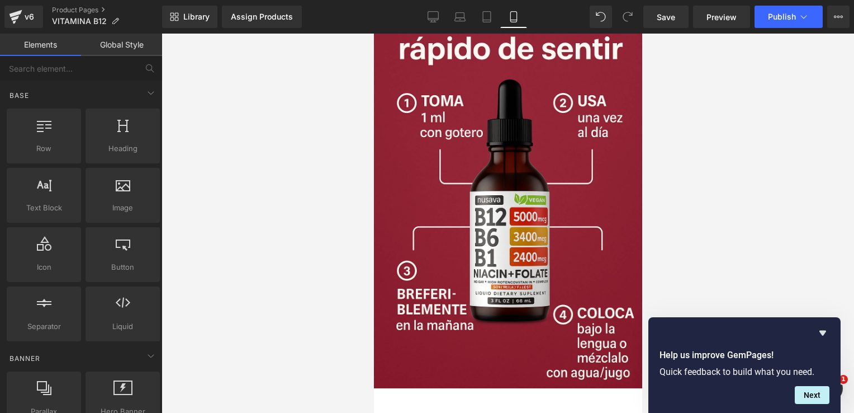
scroll to position [3203, 0]
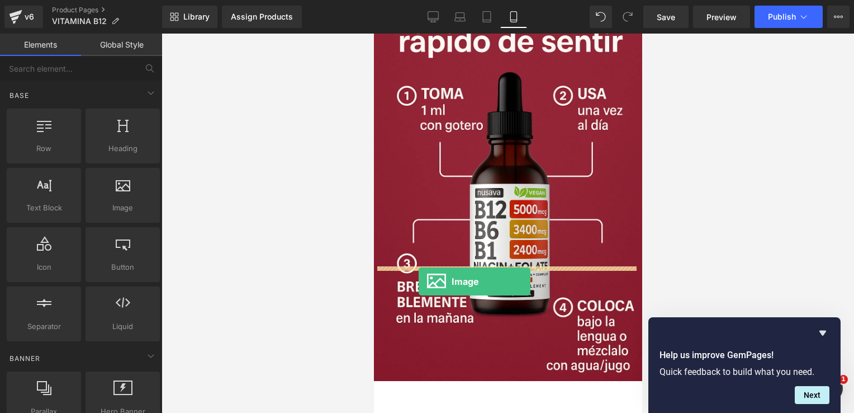
drag, startPoint x: 501, startPoint y: 225, endPoint x: 418, endPoint y: 281, distance: 100.6
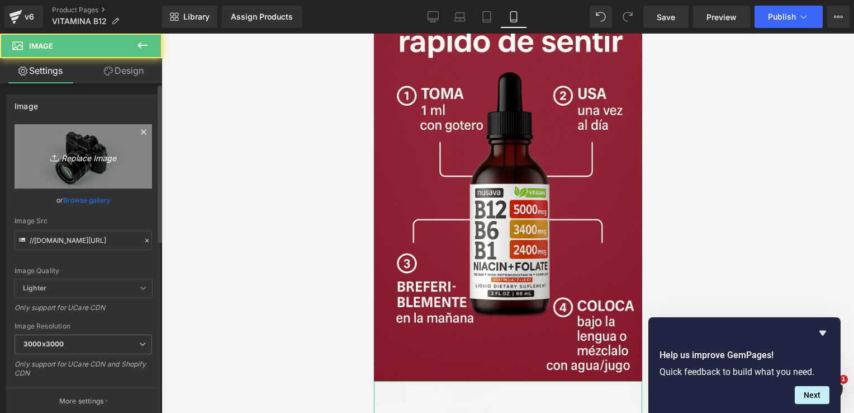
click at [83, 158] on icon "Replace Image" at bounding box center [83, 156] width 89 height 14
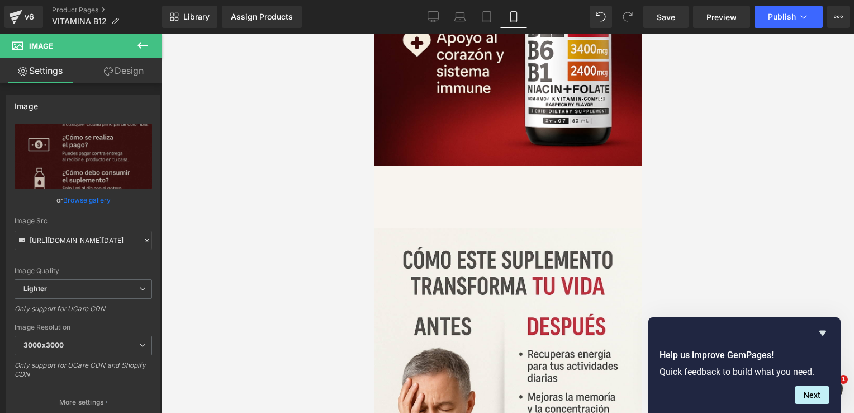
scroll to position [2539, 0]
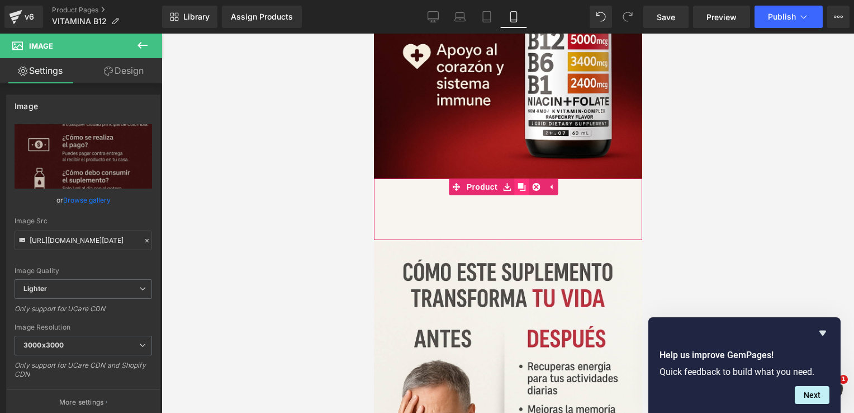
drag, startPoint x: 535, startPoint y: 101, endPoint x: 518, endPoint y: 102, distance: 17.4
click at [518, 178] on li at bounding box center [522, 186] width 44 height 17
click at [518, 178] on link at bounding box center [521, 186] width 15 height 17
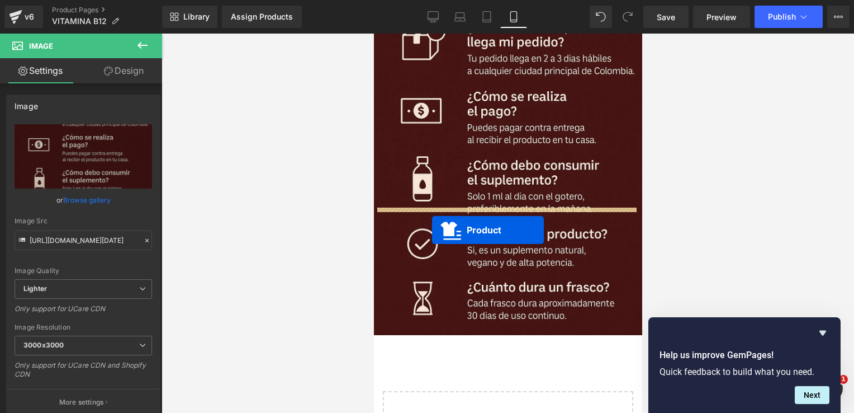
drag, startPoint x: 476, startPoint y: 158, endPoint x: 432, endPoint y: 230, distance: 84.9
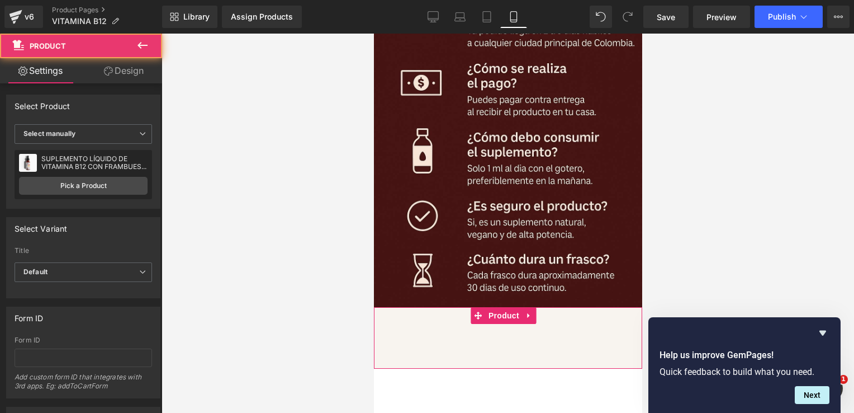
scroll to position [3652, 0]
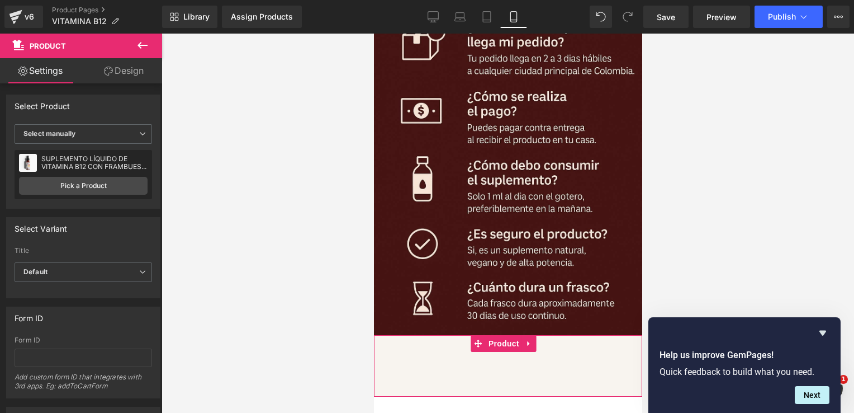
click at [138, 67] on link "Design" at bounding box center [123, 70] width 81 height 25
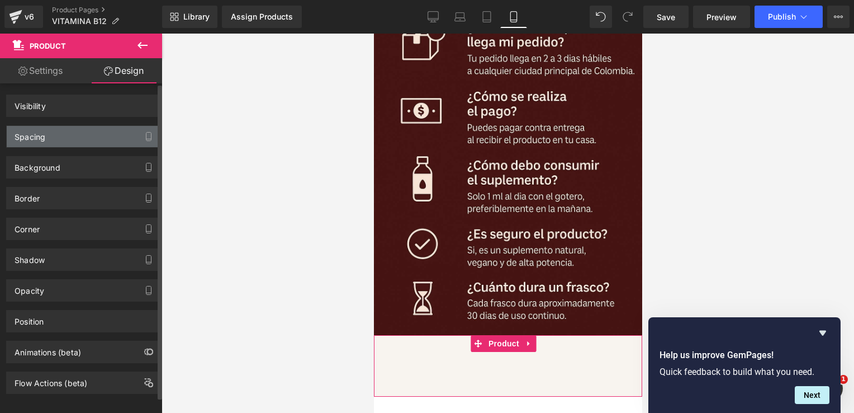
click at [71, 130] on div "Spacing" at bounding box center [83, 136] width 153 height 21
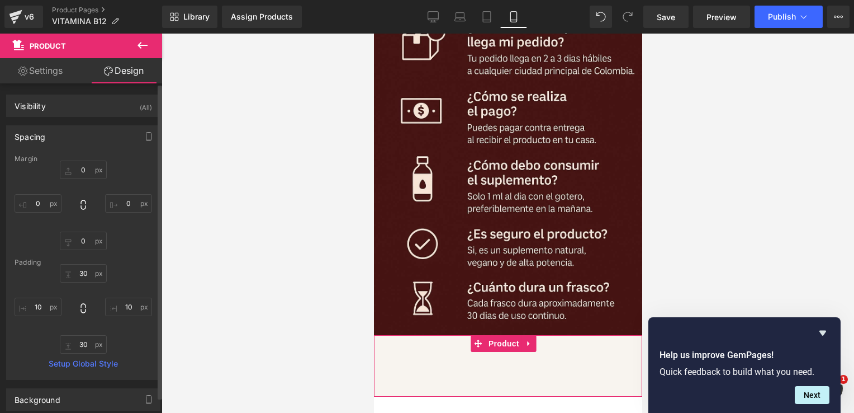
click at [65, 137] on div "Spacing" at bounding box center [83, 136] width 153 height 21
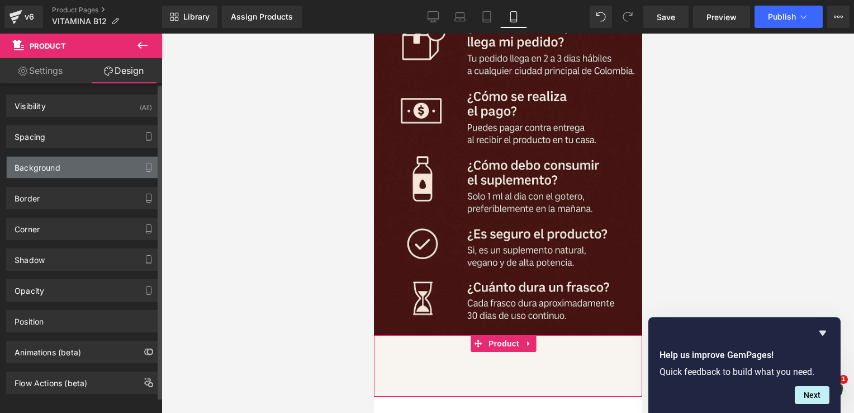
click at [65, 161] on div "Background" at bounding box center [83, 167] width 153 height 21
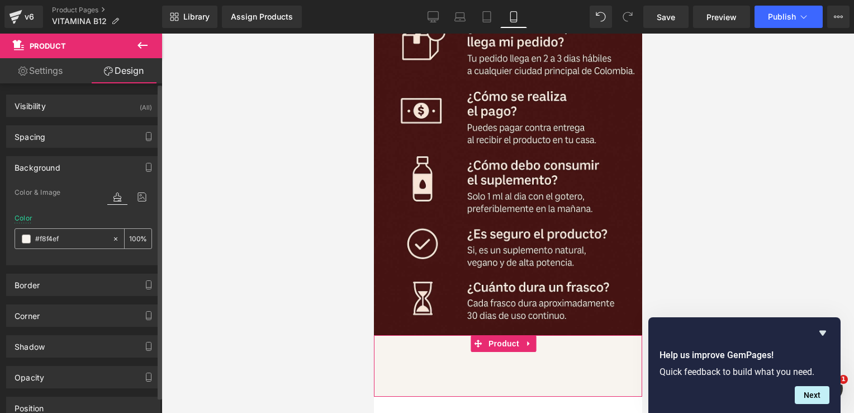
click at [23, 234] on span at bounding box center [26, 238] width 9 height 9
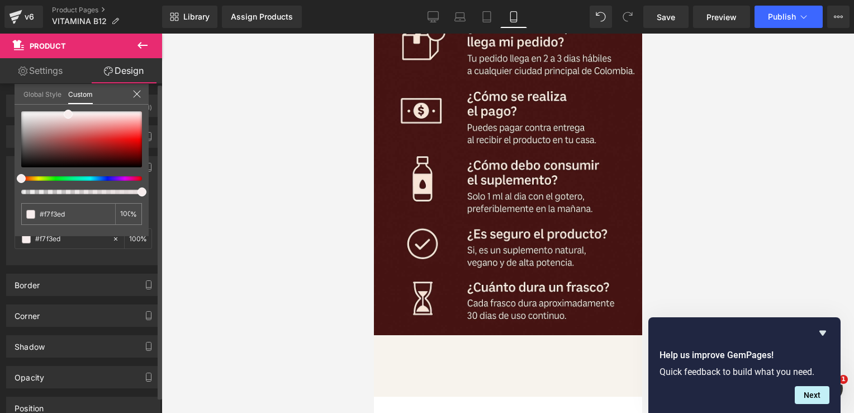
drag, startPoint x: 31, startPoint y: 179, endPoint x: 0, endPoint y: 175, distance: 31.6
click at [0, 175] on html "Product You are previewing how the will restyle your page. You can not edit Ele…" at bounding box center [427, 206] width 854 height 413
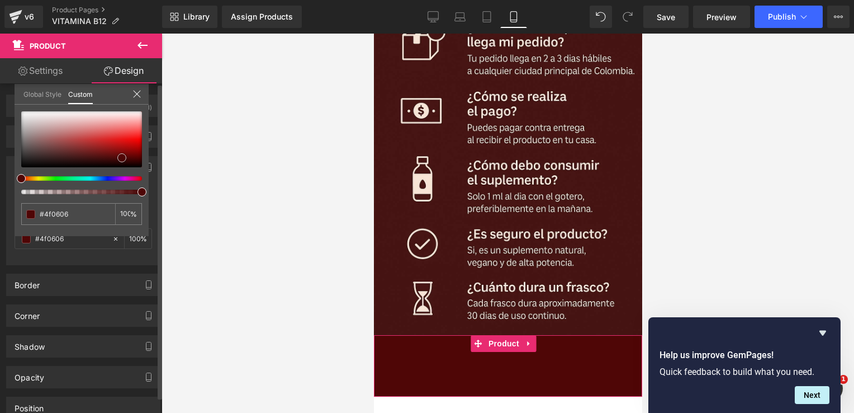
drag, startPoint x: 67, startPoint y: 113, endPoint x: 121, endPoint y: 157, distance: 69.2
click at [121, 157] on span at bounding box center [121, 157] width 9 height 9
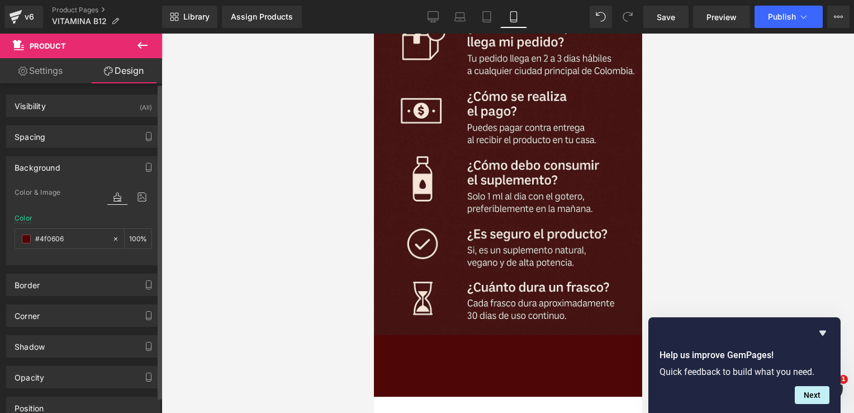
click at [140, 45] on icon at bounding box center [143, 45] width 10 height 7
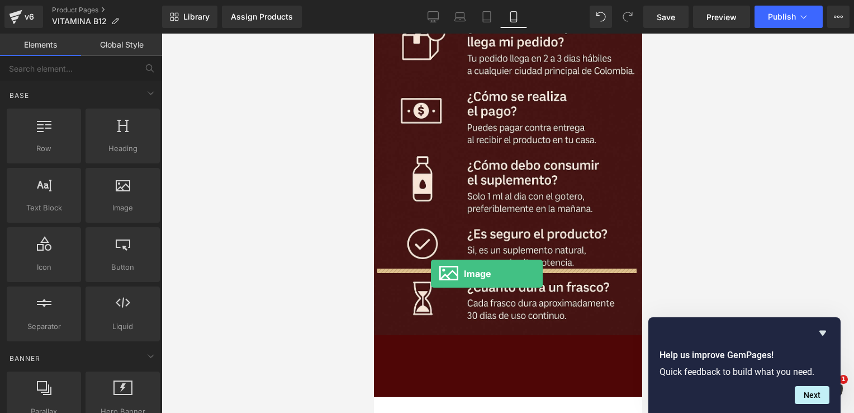
drag, startPoint x: 498, startPoint y: 233, endPoint x: 430, endPoint y: 274, distance: 78.5
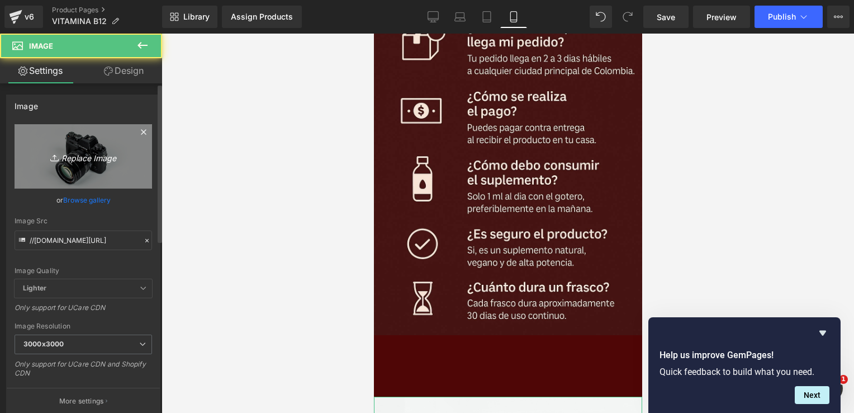
click at [102, 159] on icon "Replace Image" at bounding box center [83, 156] width 89 height 14
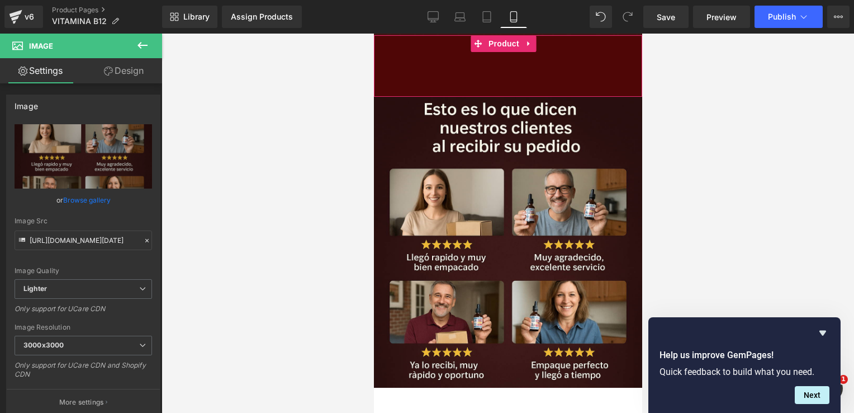
scroll to position [3956, 0]
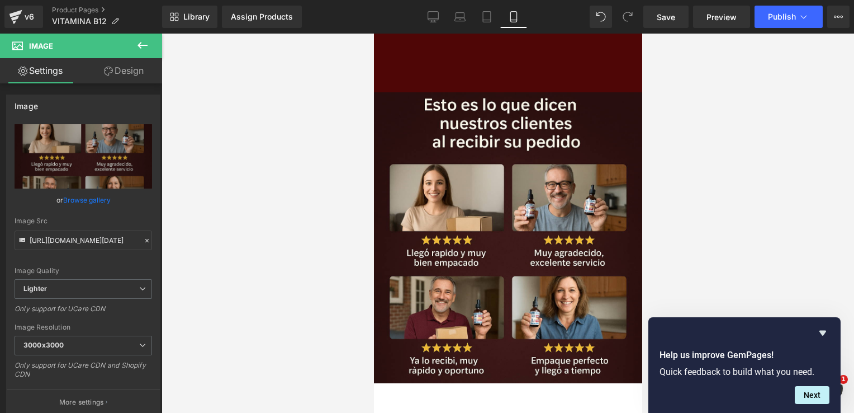
click at [151, 46] on button at bounding box center [142, 46] width 39 height 25
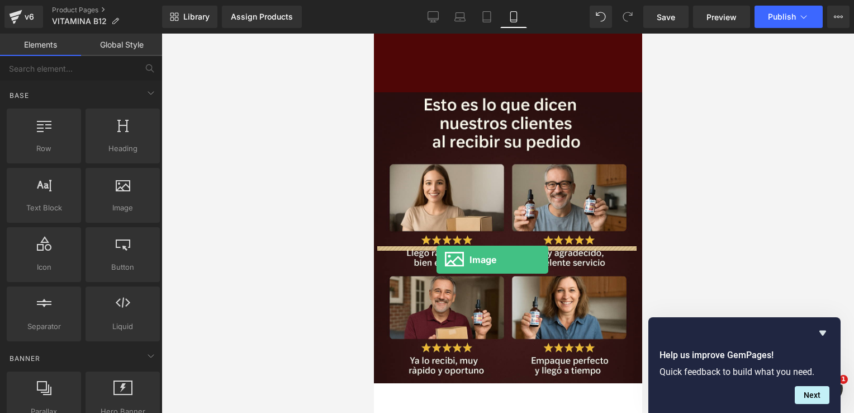
drag, startPoint x: 495, startPoint y: 234, endPoint x: 436, endPoint y: 260, distance: 64.6
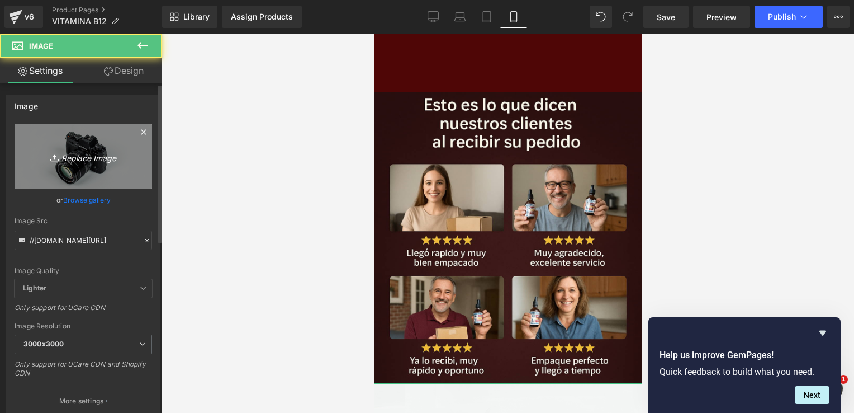
click at [94, 161] on icon "Replace Image" at bounding box center [83, 156] width 89 height 14
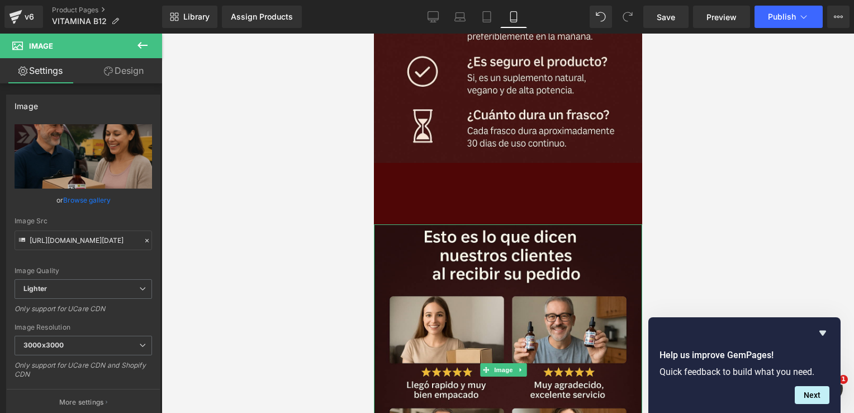
scroll to position [3825, 0]
click at [664, 13] on span "Save" at bounding box center [666, 17] width 18 height 12
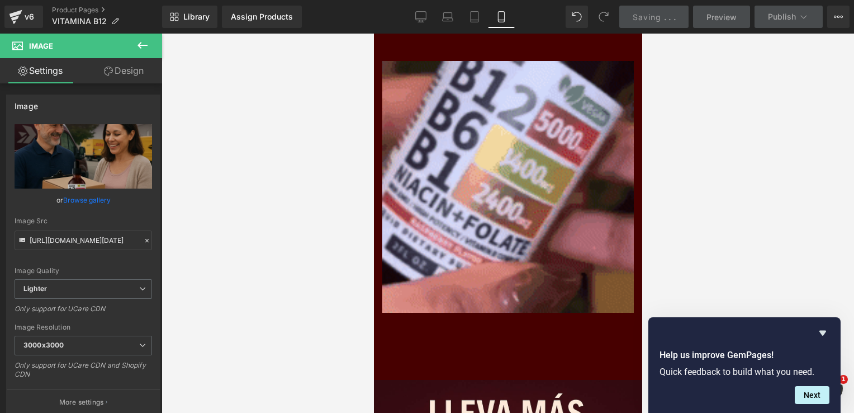
scroll to position [0, 0]
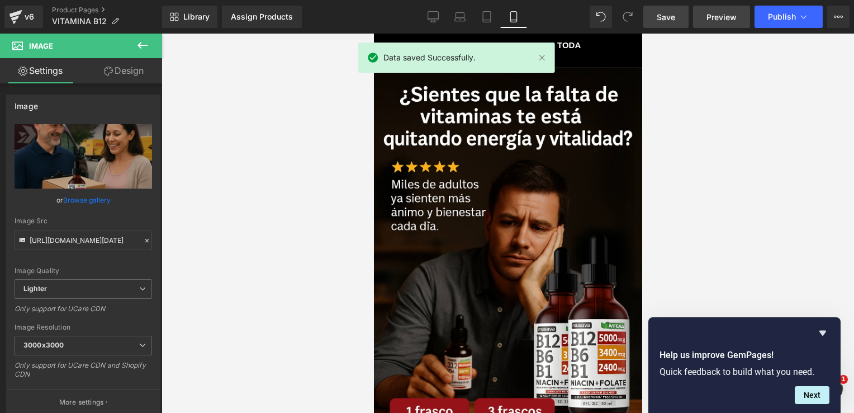
click at [725, 12] on span "Preview" at bounding box center [722, 17] width 30 height 12
